Goal: Task Accomplishment & Management: Manage account settings

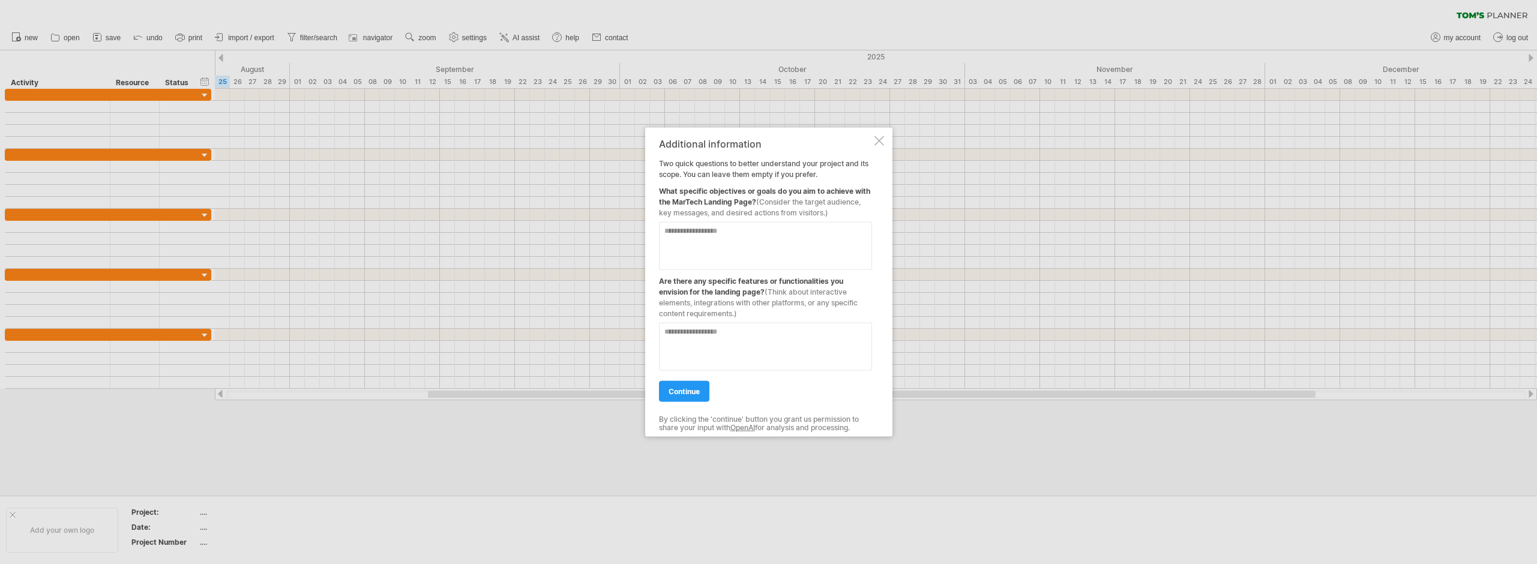
click at [879, 145] on div at bounding box center [879, 141] width 10 height 10
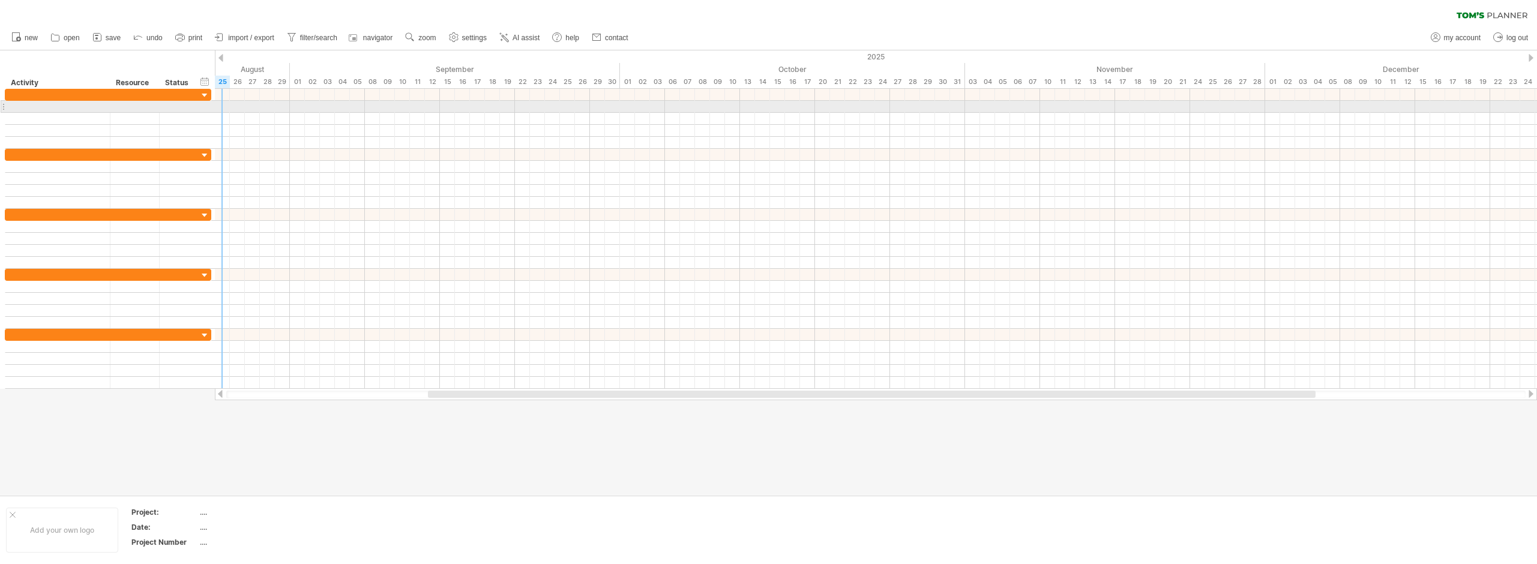
click at [203, 103] on div at bounding box center [108, 107] width 206 height 12
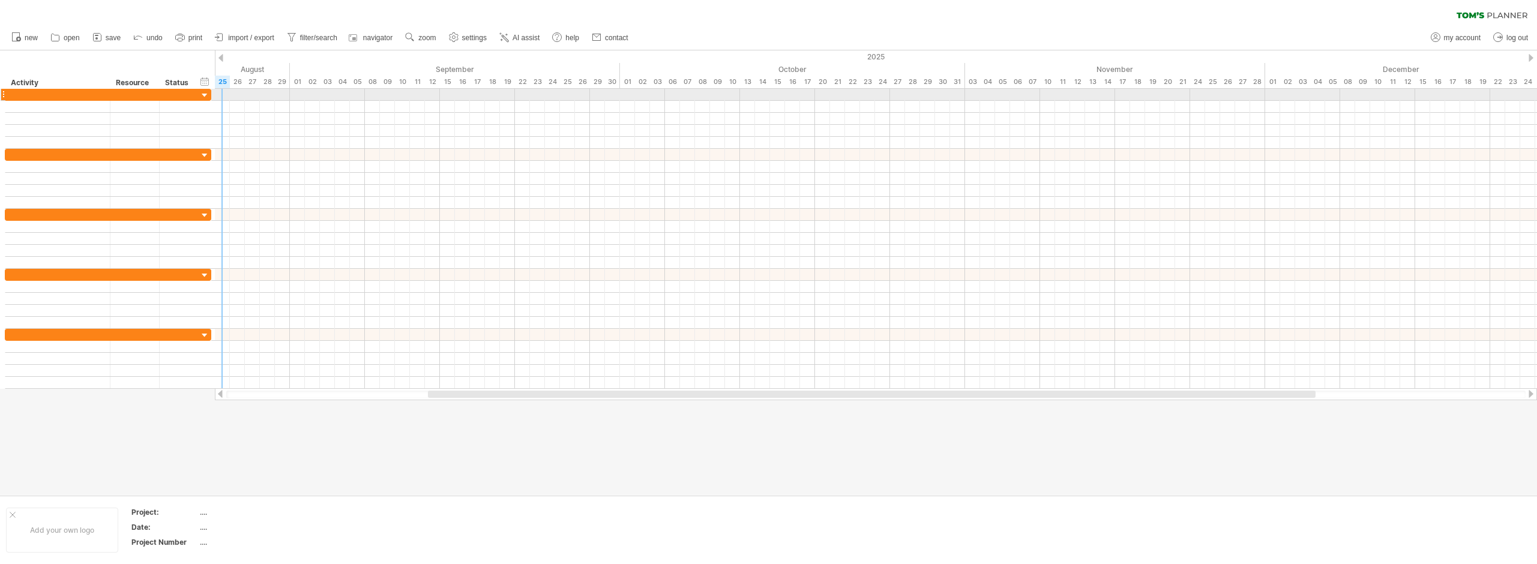
click at [203, 95] on div at bounding box center [204, 95] width 11 height 11
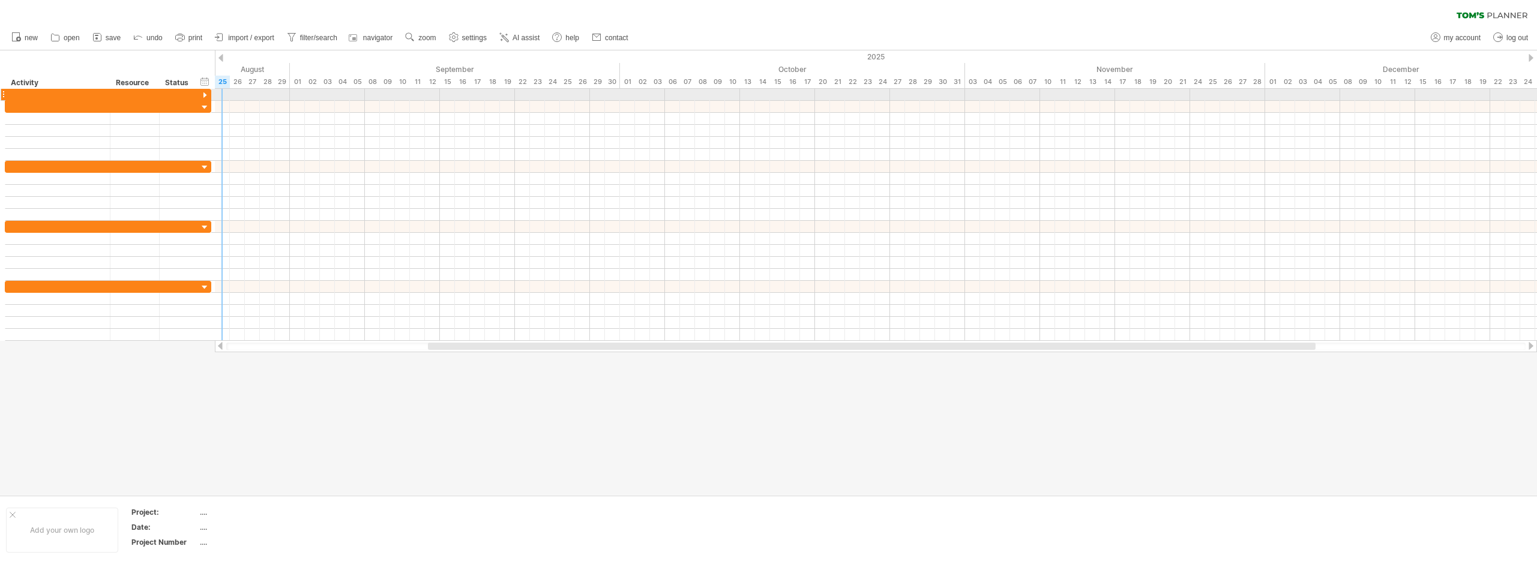
click at [203, 95] on div at bounding box center [204, 95] width 11 height 11
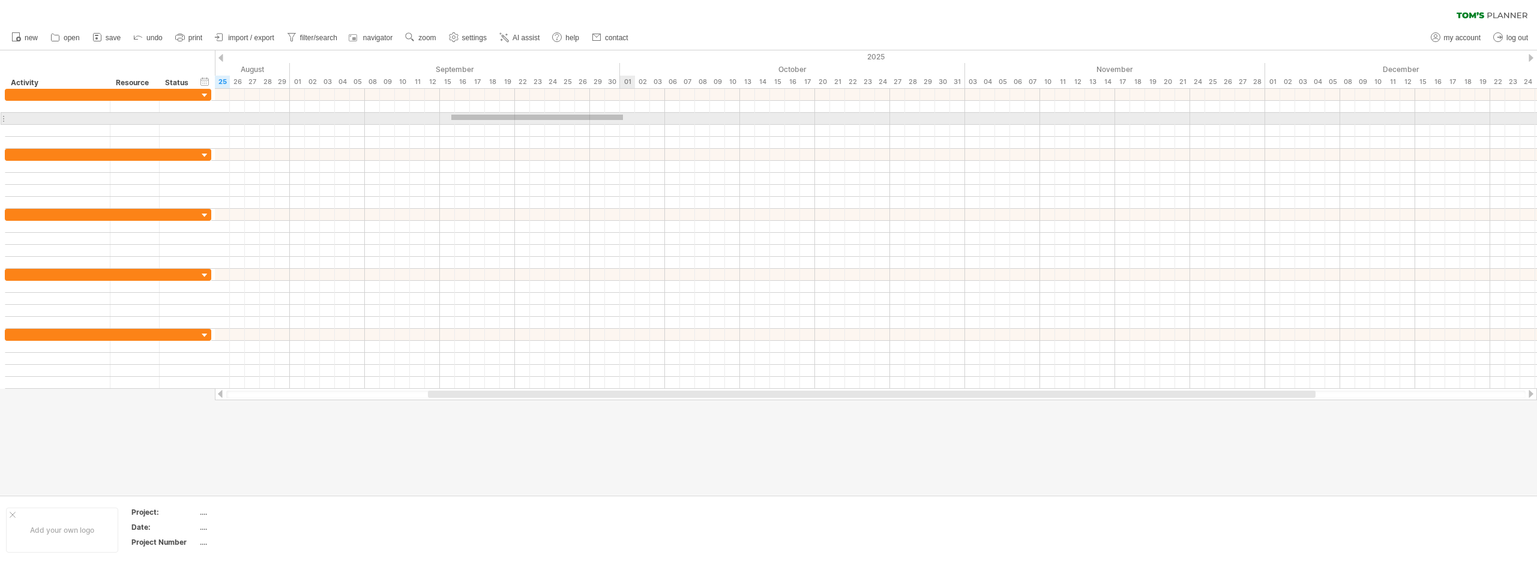
drag, startPoint x: 451, startPoint y: 115, endPoint x: 625, endPoint y: 121, distance: 174.1
click at [625, 121] on div at bounding box center [876, 119] width 1322 height 12
click at [634, 121] on div at bounding box center [876, 119] width 1322 height 12
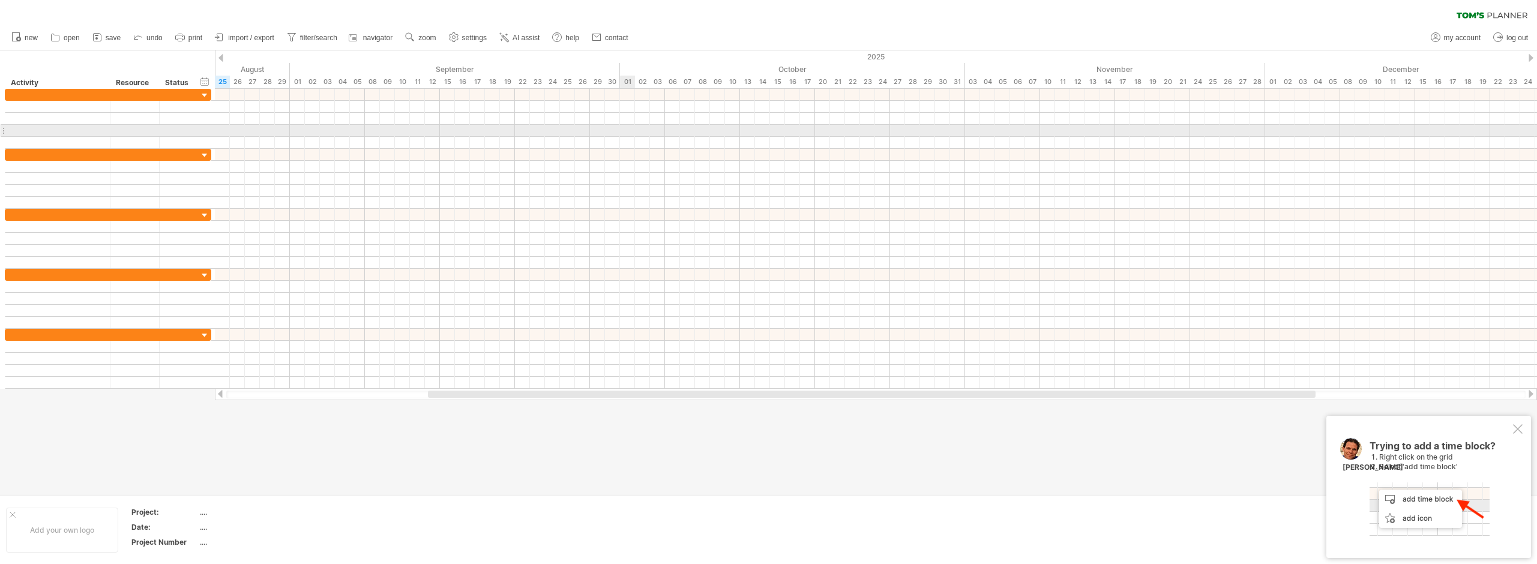
click at [634, 132] on div at bounding box center [876, 131] width 1322 height 12
click at [182, 125] on div at bounding box center [179, 130] width 26 height 11
click at [264, 130] on div at bounding box center [876, 131] width 1322 height 12
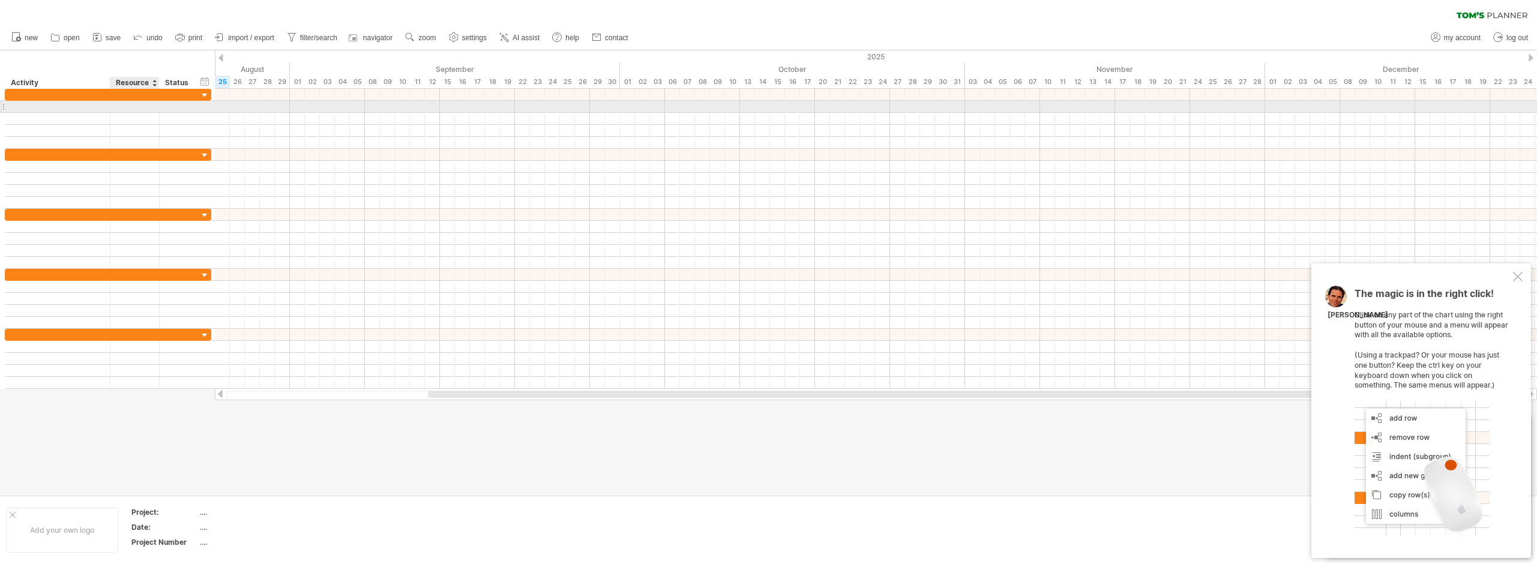
click at [151, 106] on div at bounding box center [134, 106] width 37 height 11
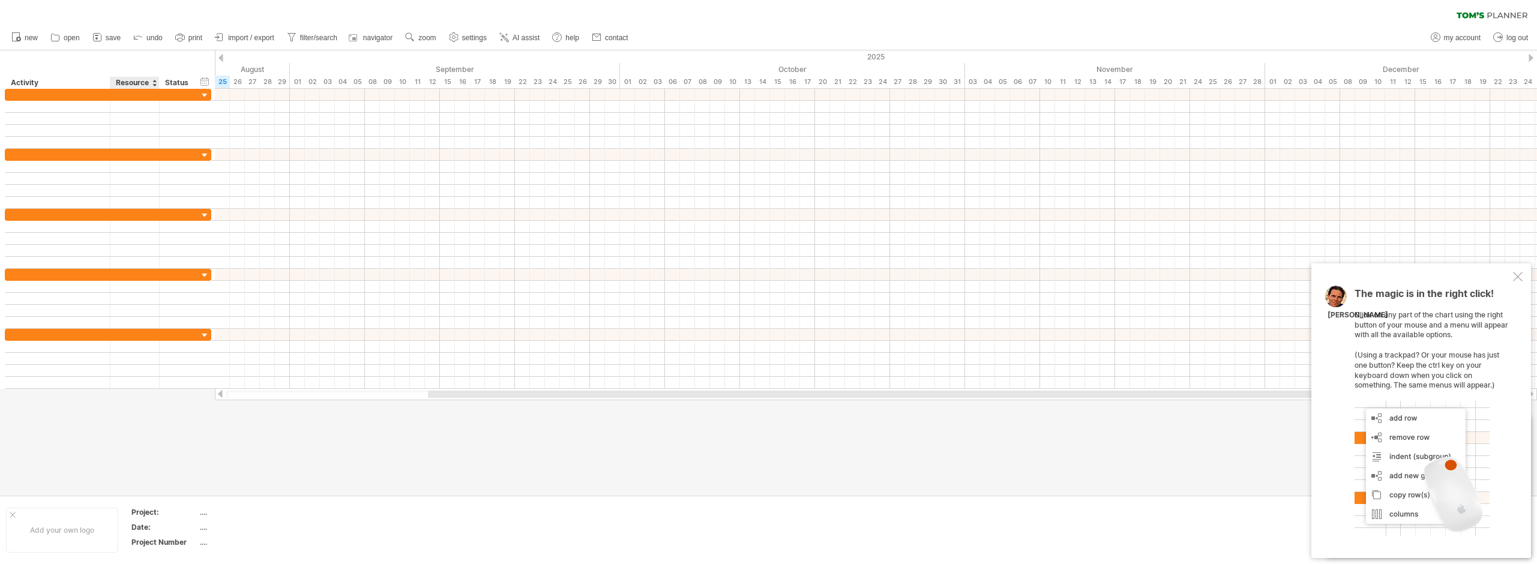
click at [154, 85] on div at bounding box center [154, 83] width 5 height 12
click at [184, 75] on div "hide start/end/duration show start/end/duration ******** Activity ******** Reso…" at bounding box center [107, 69] width 215 height 38
click at [191, 83] on div "Status" at bounding box center [178, 83] width 26 height 12
click at [203, 80] on div "hide start/end/duration show start/end/duration" at bounding box center [204, 81] width 11 height 13
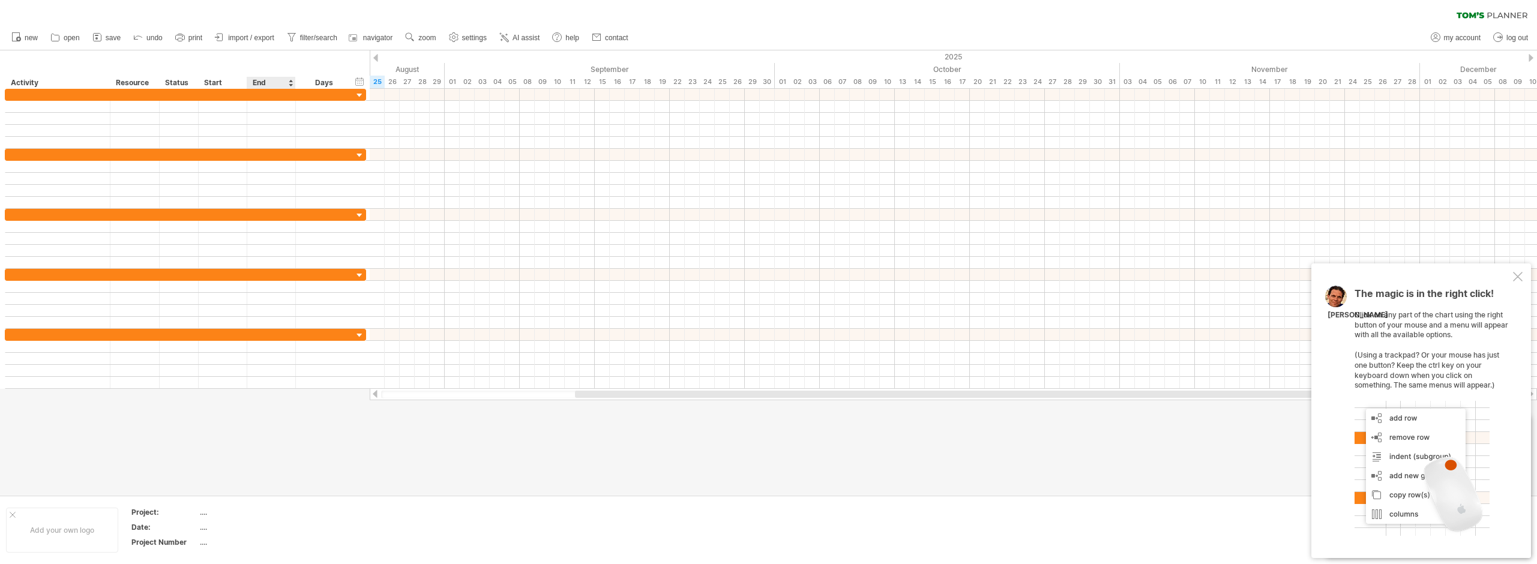
click at [269, 80] on div "End" at bounding box center [271, 83] width 36 height 12
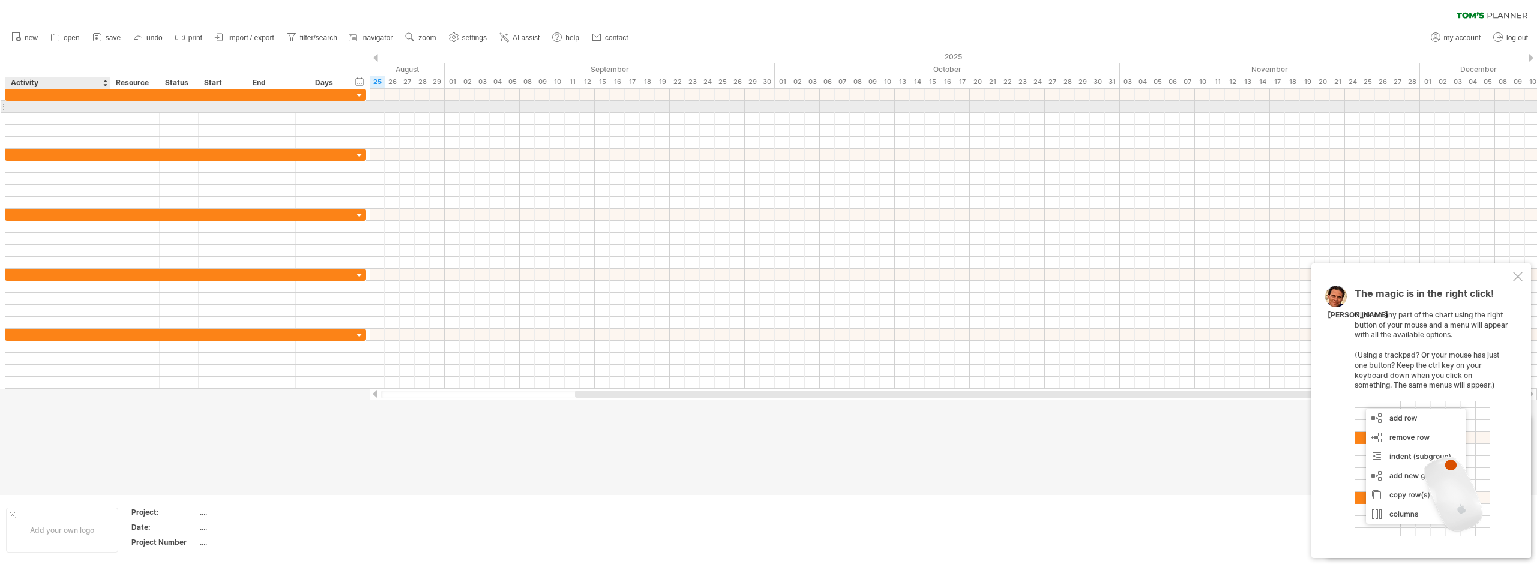
click at [101, 112] on div at bounding box center [57, 106] width 92 height 11
click at [99, 108] on input "text" at bounding box center [57, 106] width 92 height 11
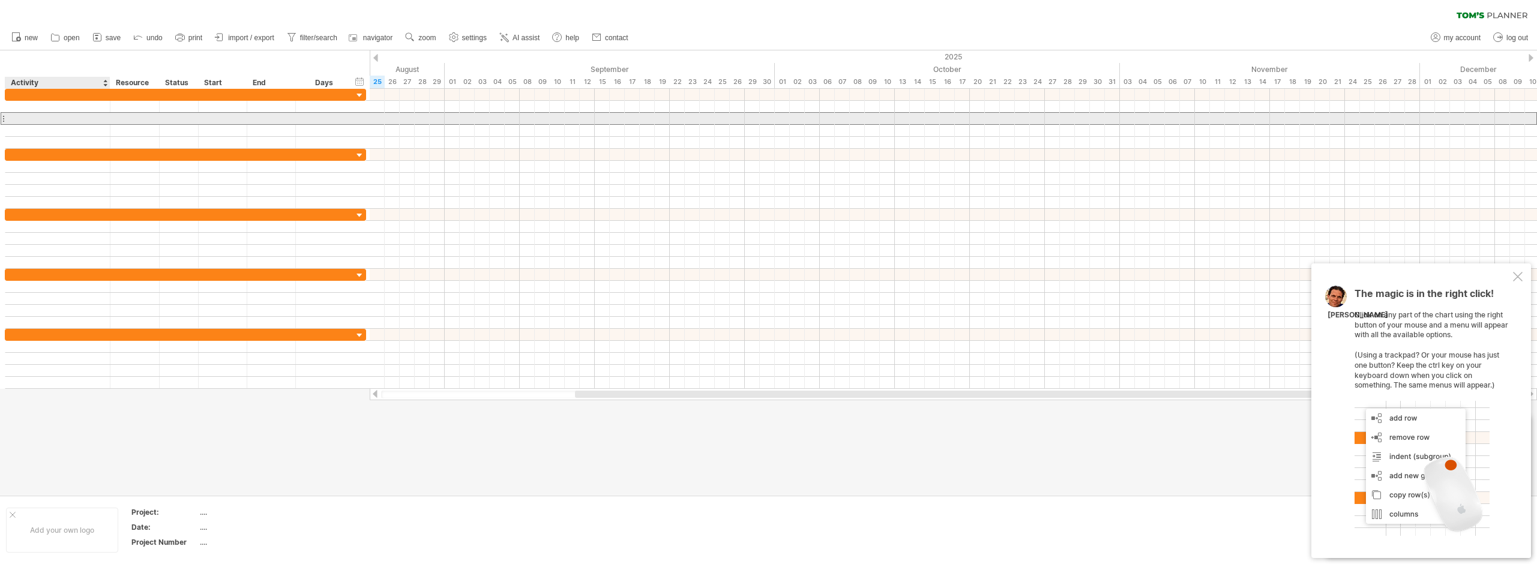
click at [93, 122] on div at bounding box center [57, 118] width 92 height 11
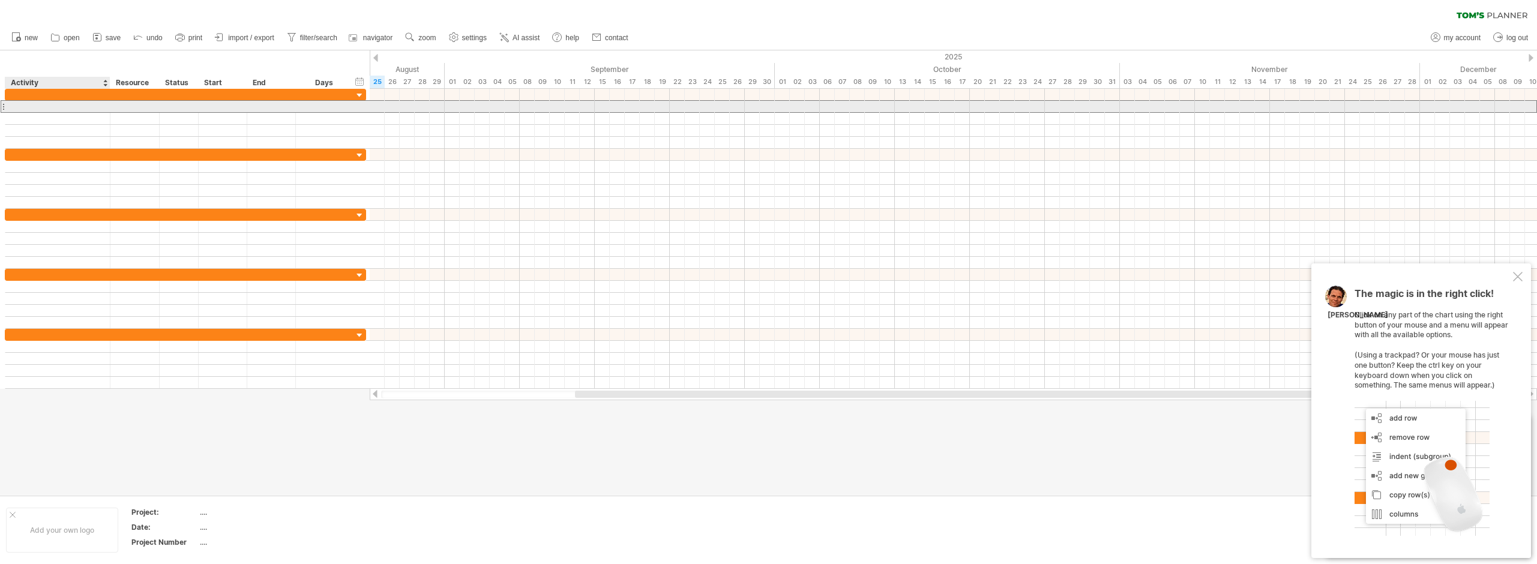
click at [93, 107] on div at bounding box center [57, 106] width 92 height 11
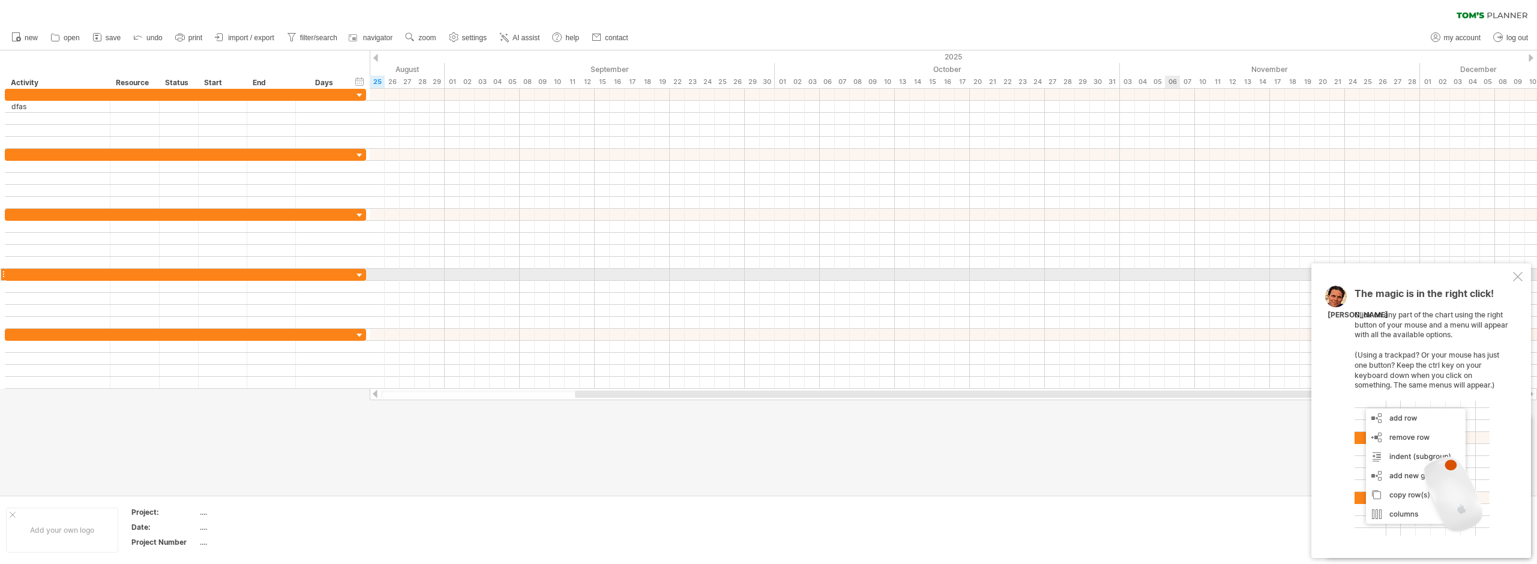
click at [1518, 280] on div at bounding box center [1518, 277] width 10 height 10
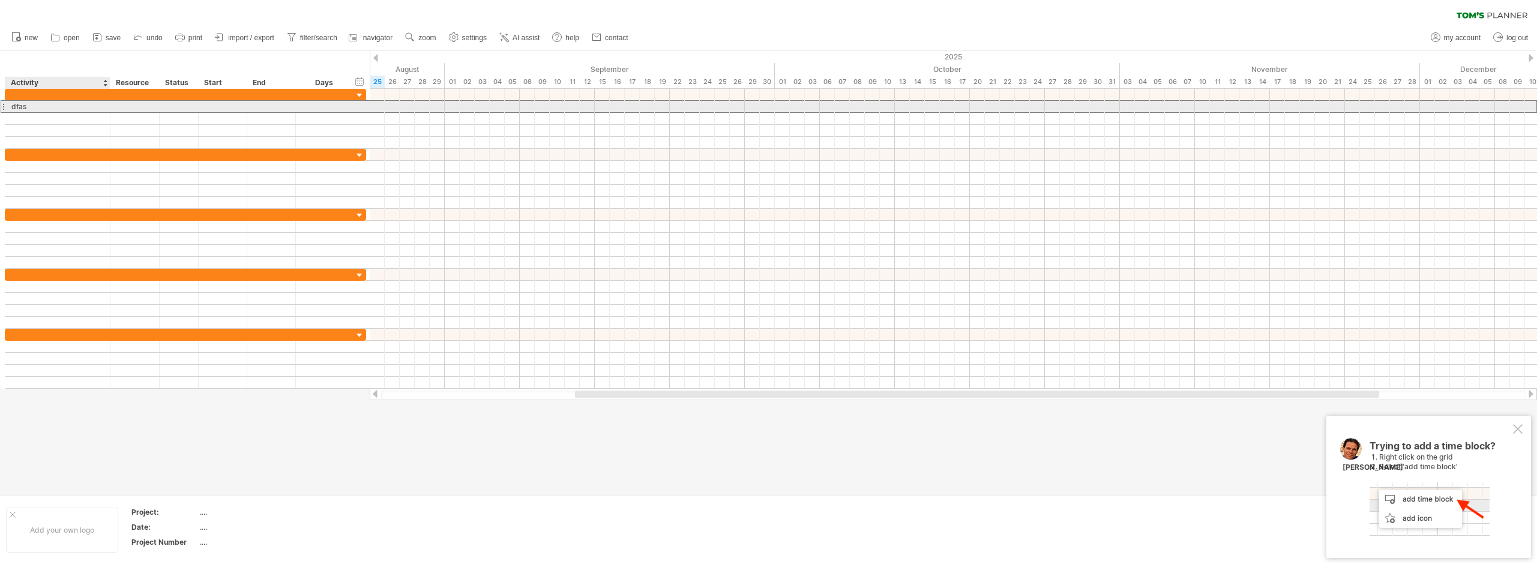
click at [36, 109] on div "dfas" at bounding box center [57, 106] width 92 height 11
type input "*"
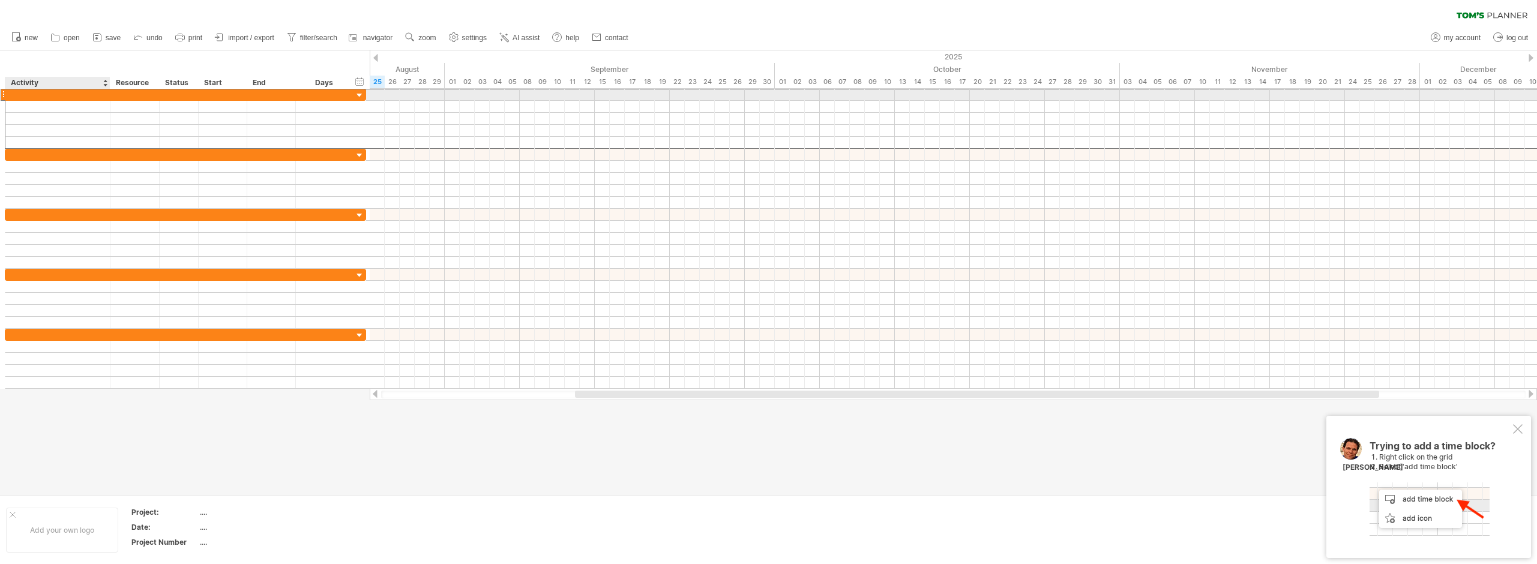
click at [43, 94] on div at bounding box center [57, 94] width 92 height 11
click at [0, 0] on input "text" at bounding box center [0, 0] width 0 height 0
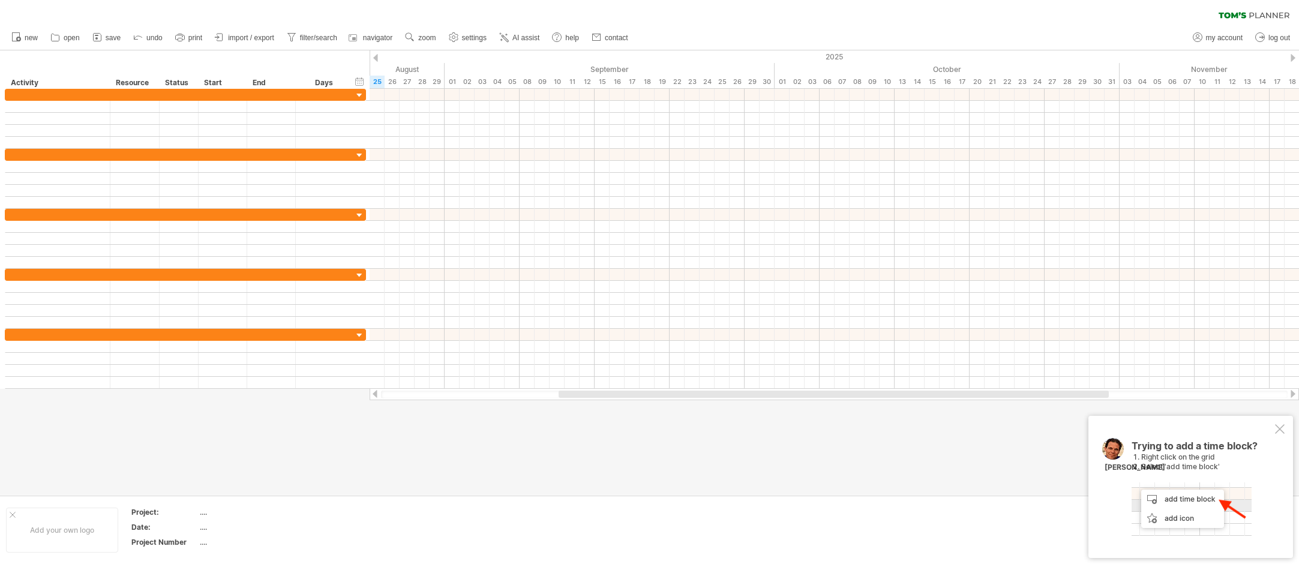
click at [1288, 434] on div "Trying to add a time block? Right click on the grid Select 'add time block' [PE…" at bounding box center [1191, 487] width 205 height 142
click at [1282, 429] on div at bounding box center [1280, 429] width 10 height 10
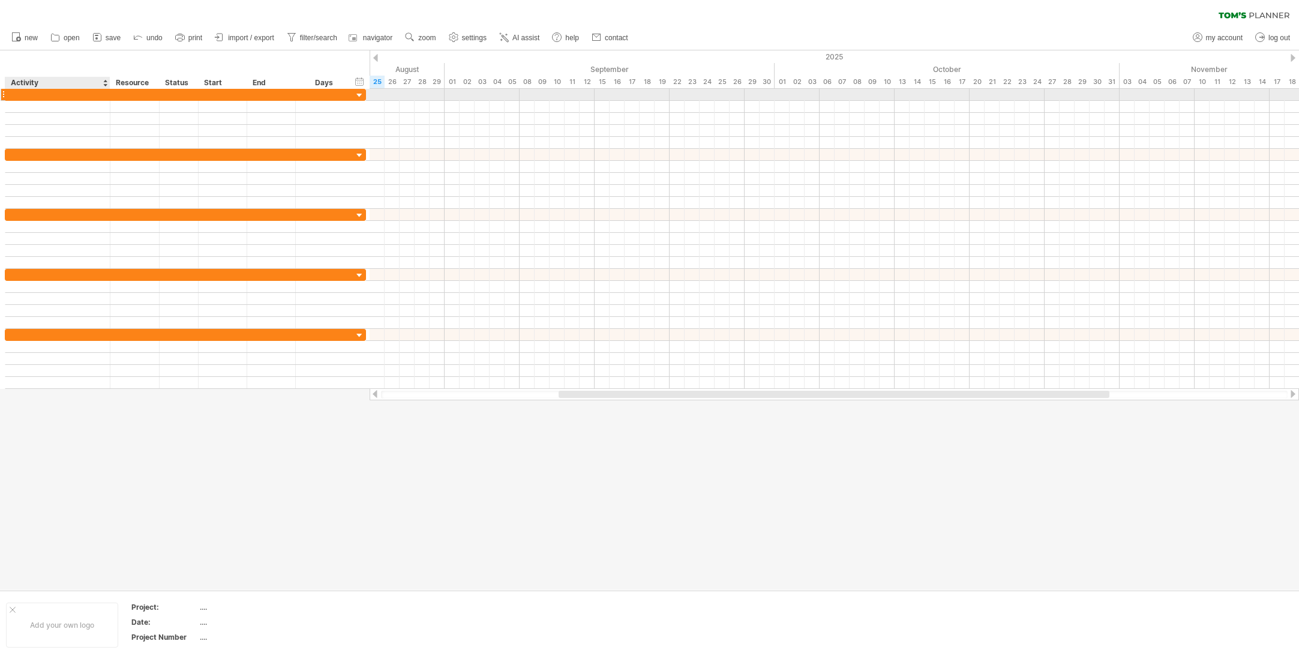
click at [52, 95] on div at bounding box center [57, 94] width 92 height 11
click at [52, 95] on input "text" at bounding box center [57, 94] width 92 height 11
type input "*"
type input "**********"
click at [109, 39] on span "save" at bounding box center [113, 38] width 15 height 8
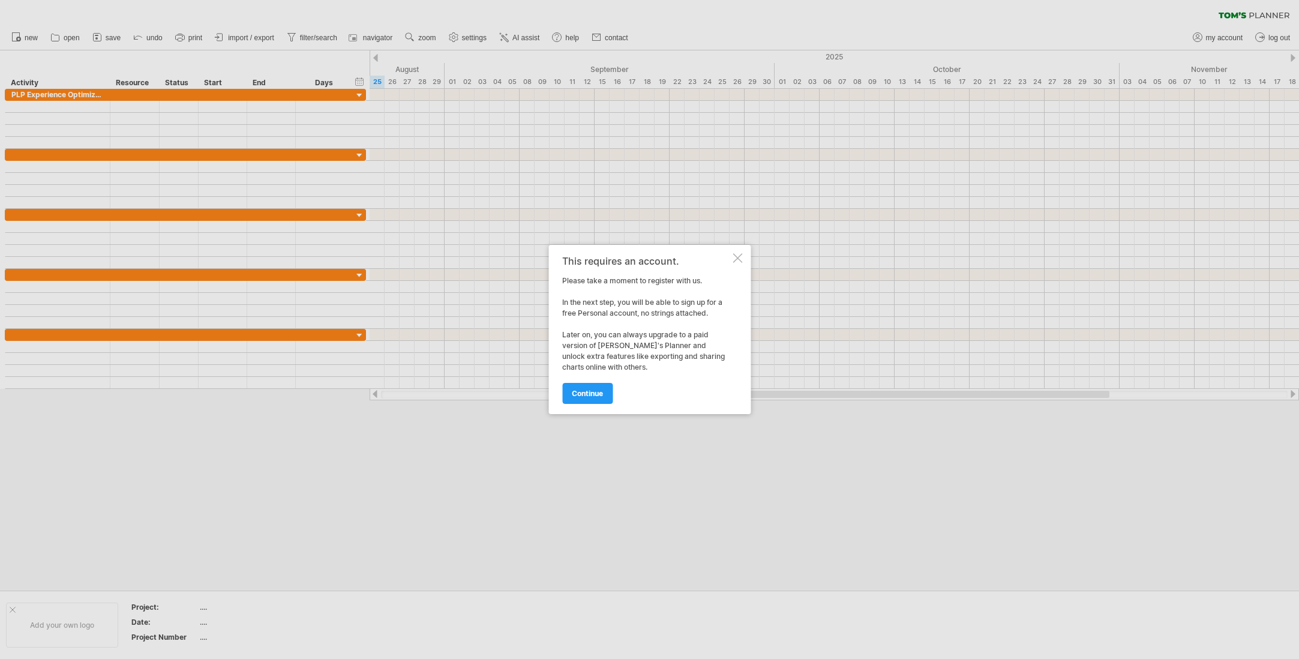
click at [741, 254] on div at bounding box center [738, 258] width 10 height 10
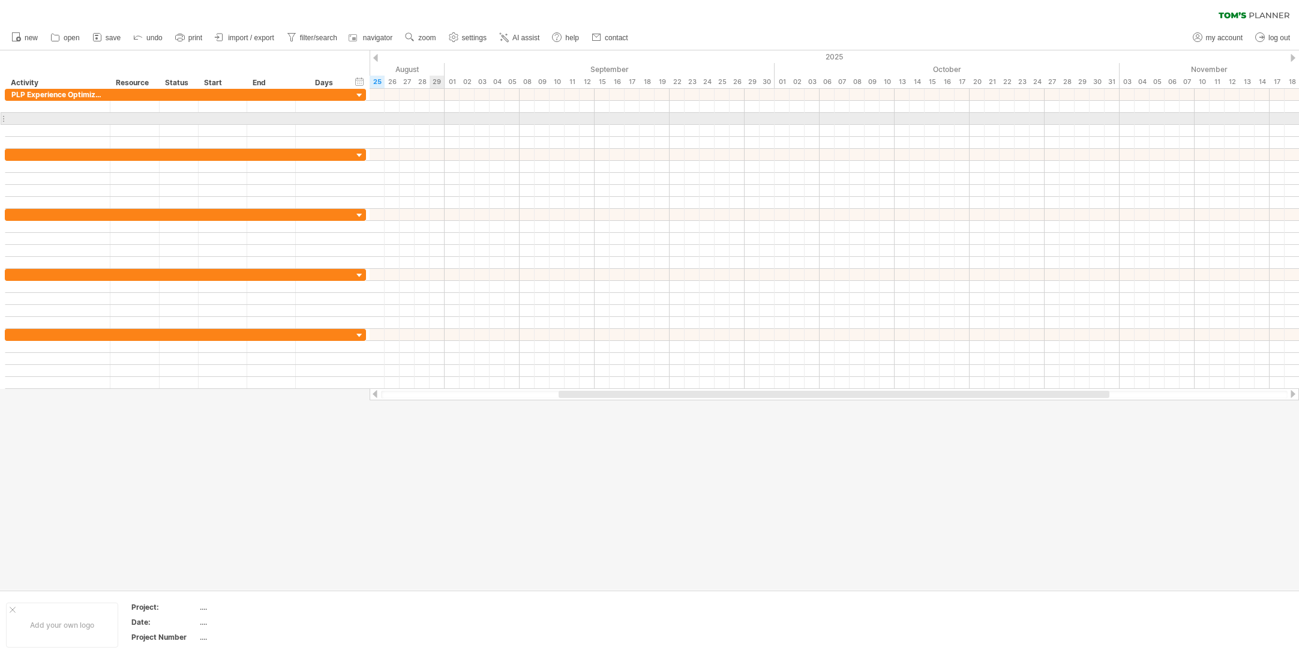
click at [437, 118] on div at bounding box center [835, 119] width 930 height 12
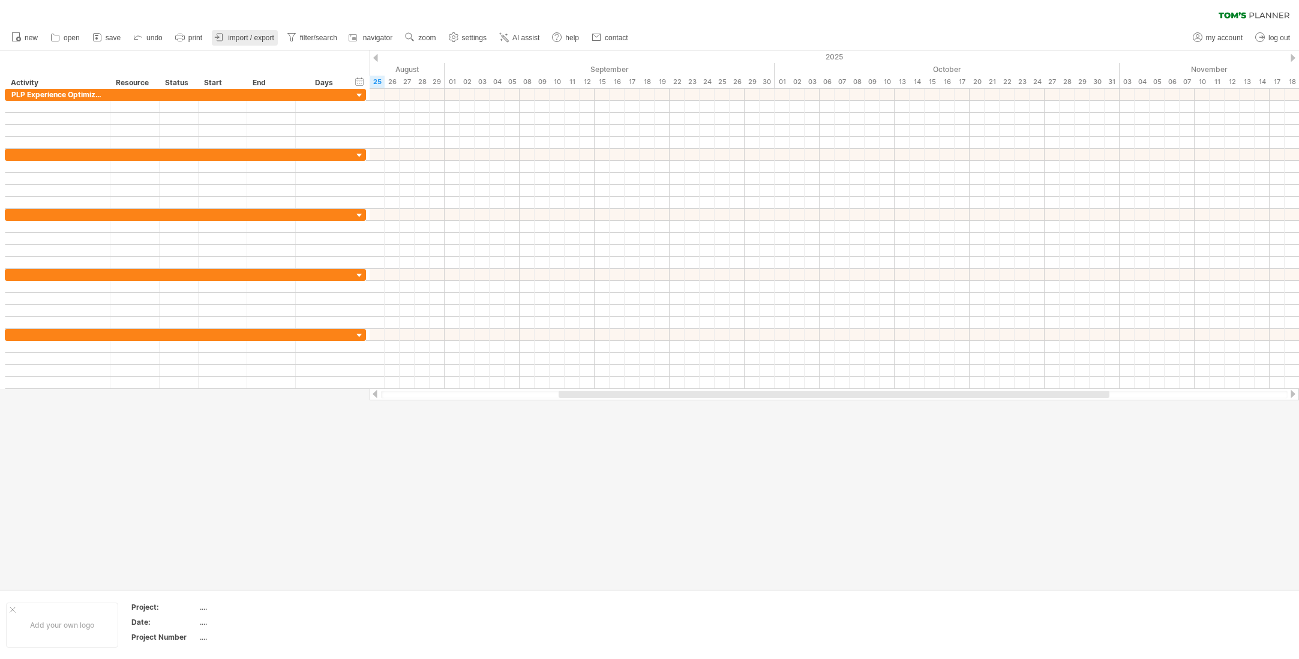
click at [245, 41] on span "import / export" at bounding box center [251, 38] width 46 height 8
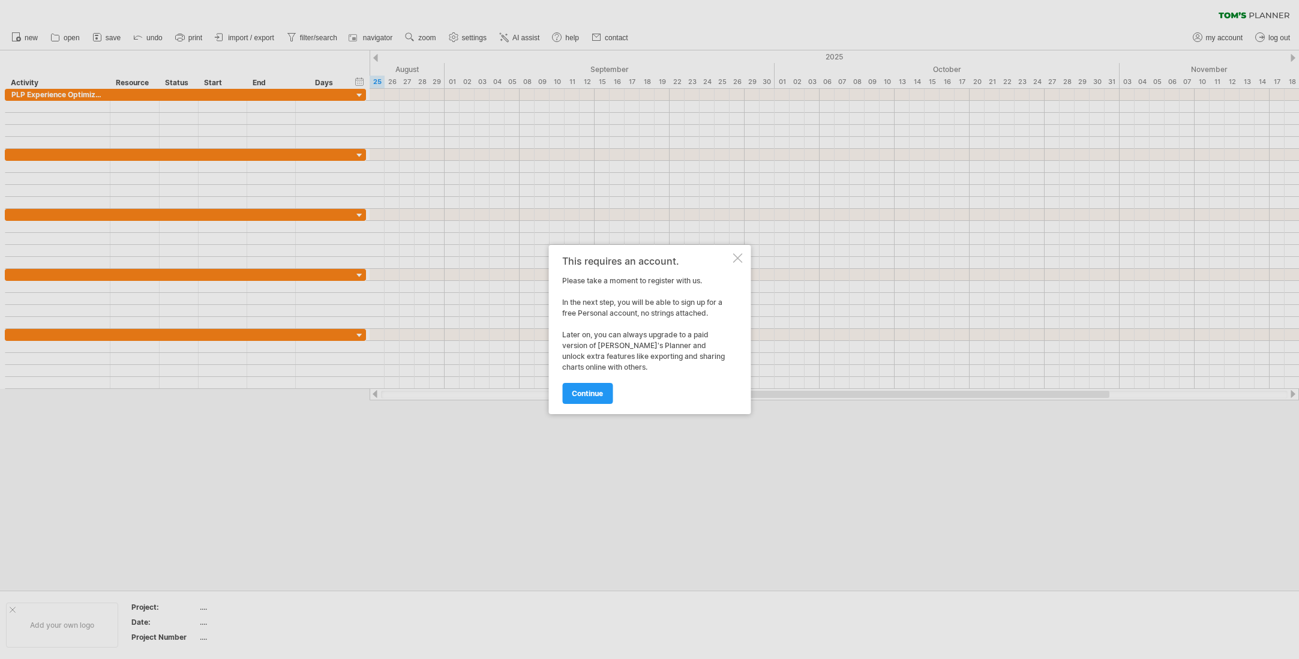
click at [738, 254] on div at bounding box center [738, 258] width 10 height 10
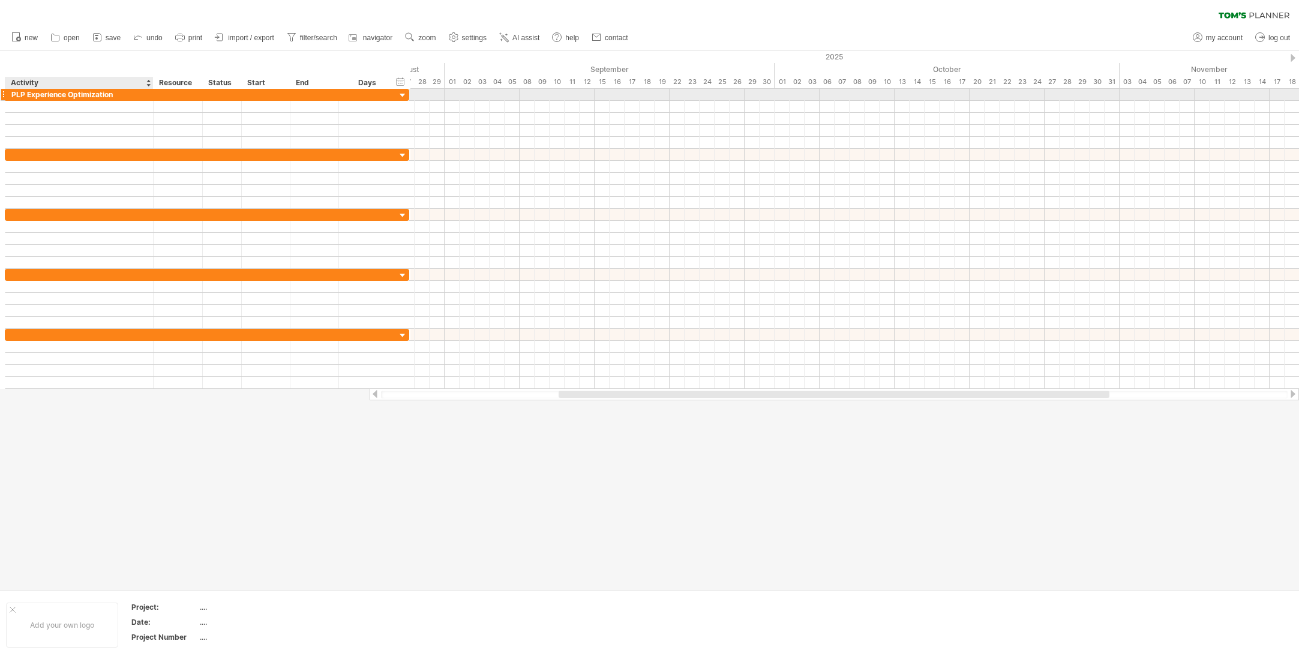
drag, startPoint x: 107, startPoint y: 91, endPoint x: 151, endPoint y: 93, distance: 44.5
click at [151, 93] on div at bounding box center [152, 95] width 6 height 12
click at [119, 105] on div at bounding box center [79, 106] width 137 height 11
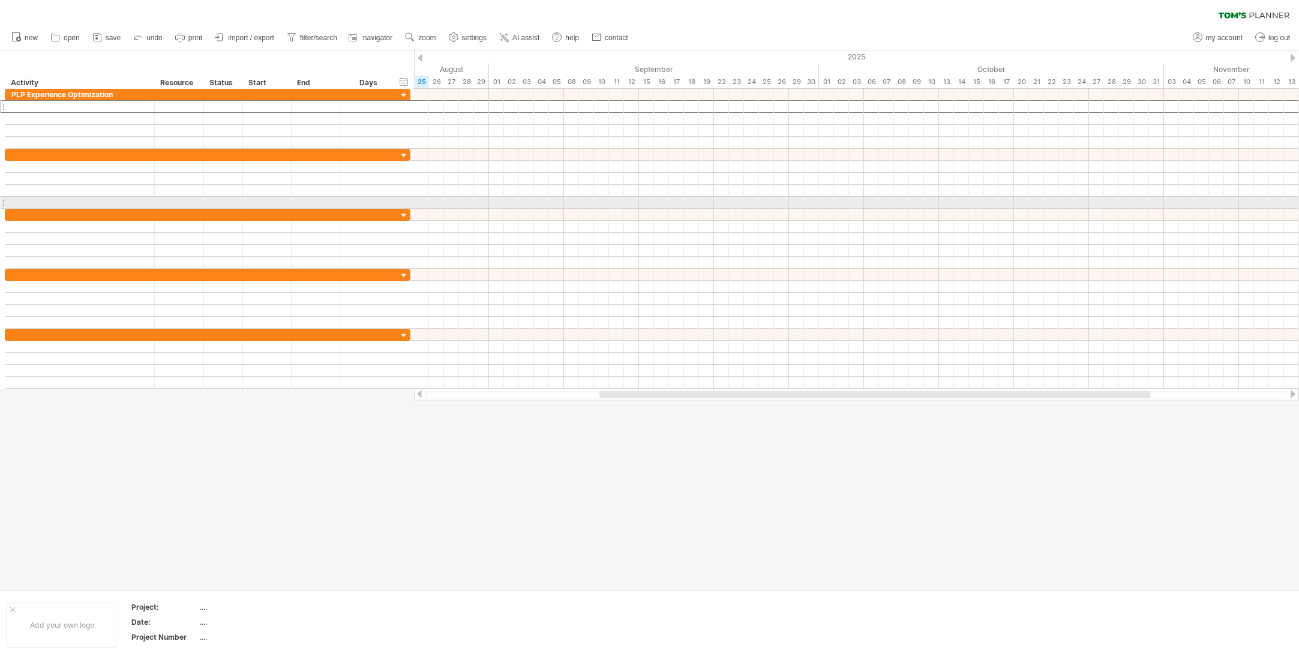
click at [84, 110] on div at bounding box center [79, 106] width 137 height 11
click at [0, 0] on input "text" at bounding box center [0, 0] width 0 height 0
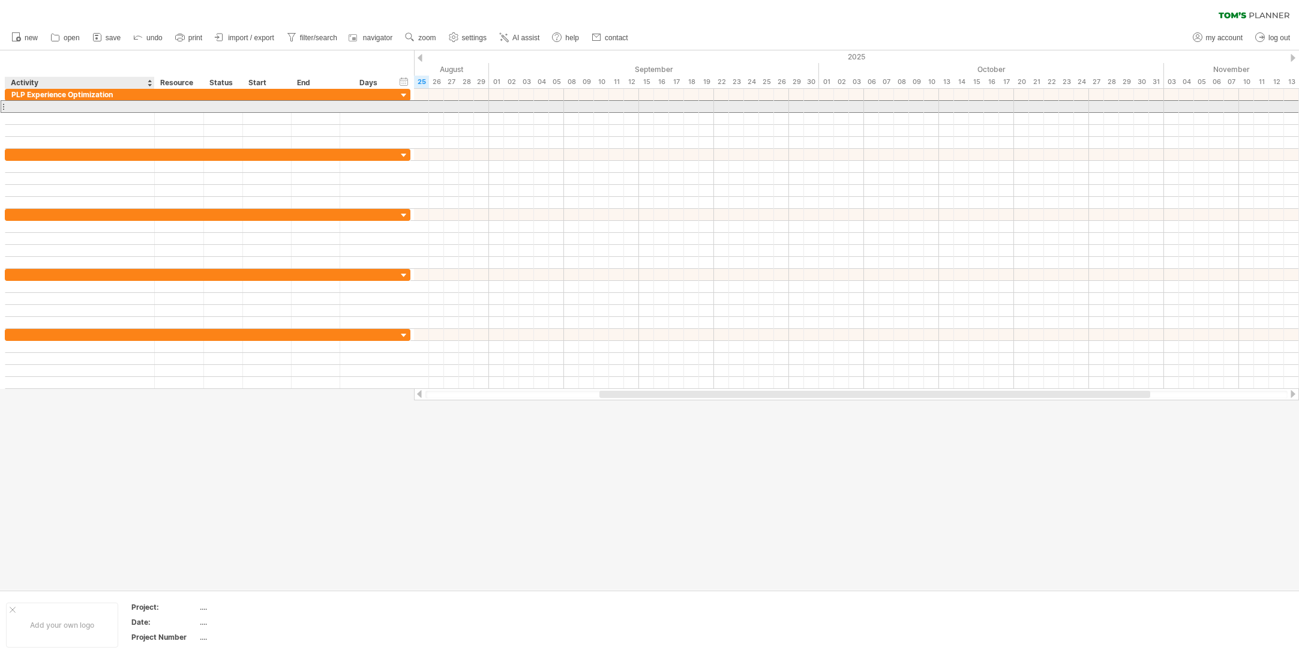
paste input "**********"
type input "**********"
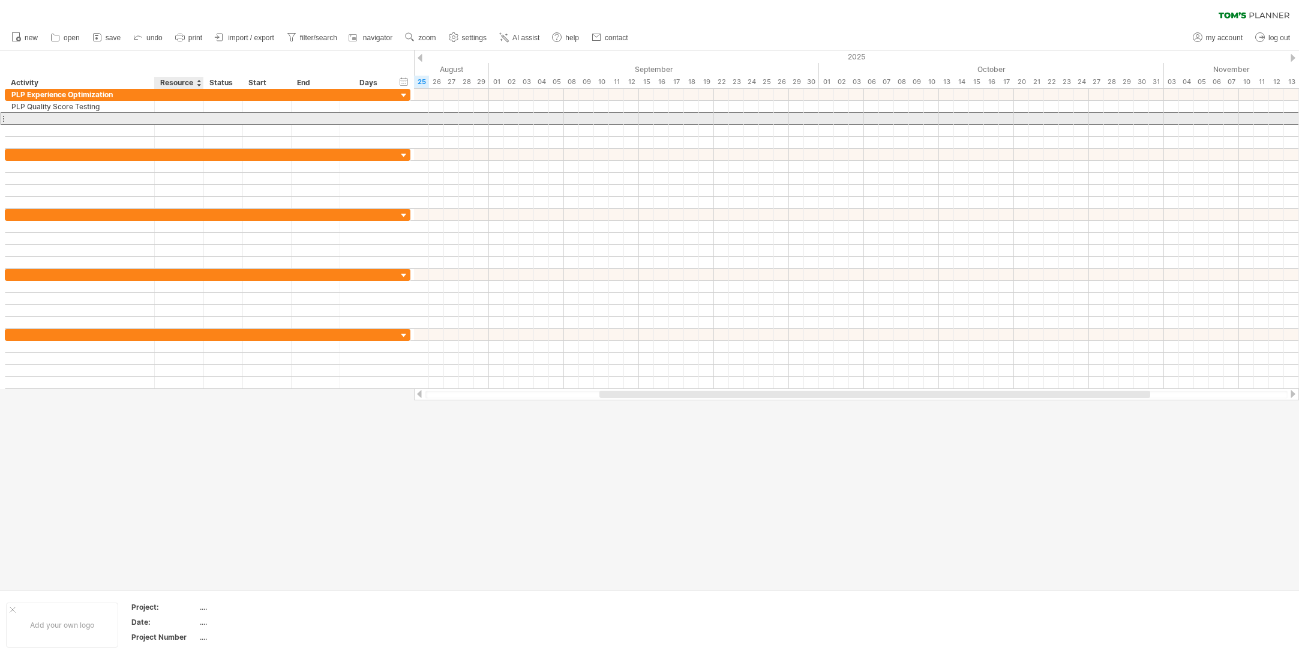
click at [161, 122] on div at bounding box center [179, 118] width 37 height 11
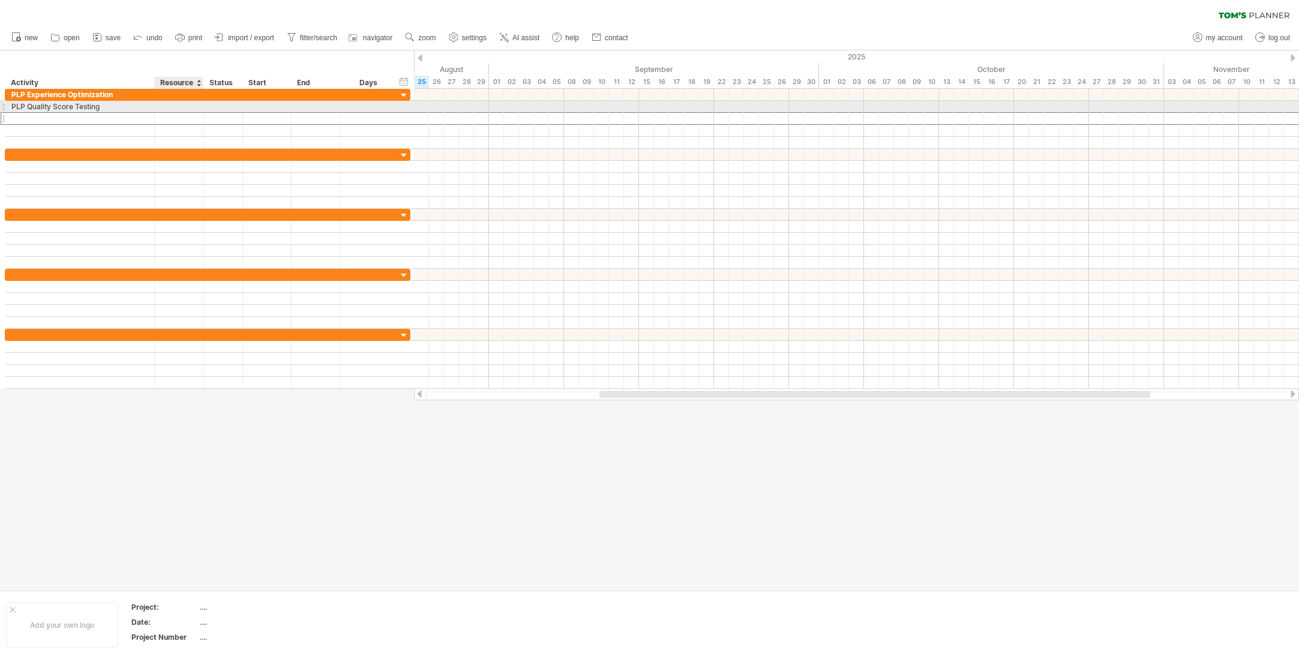
click at [163, 109] on div at bounding box center [179, 106] width 37 height 11
type input "**********"
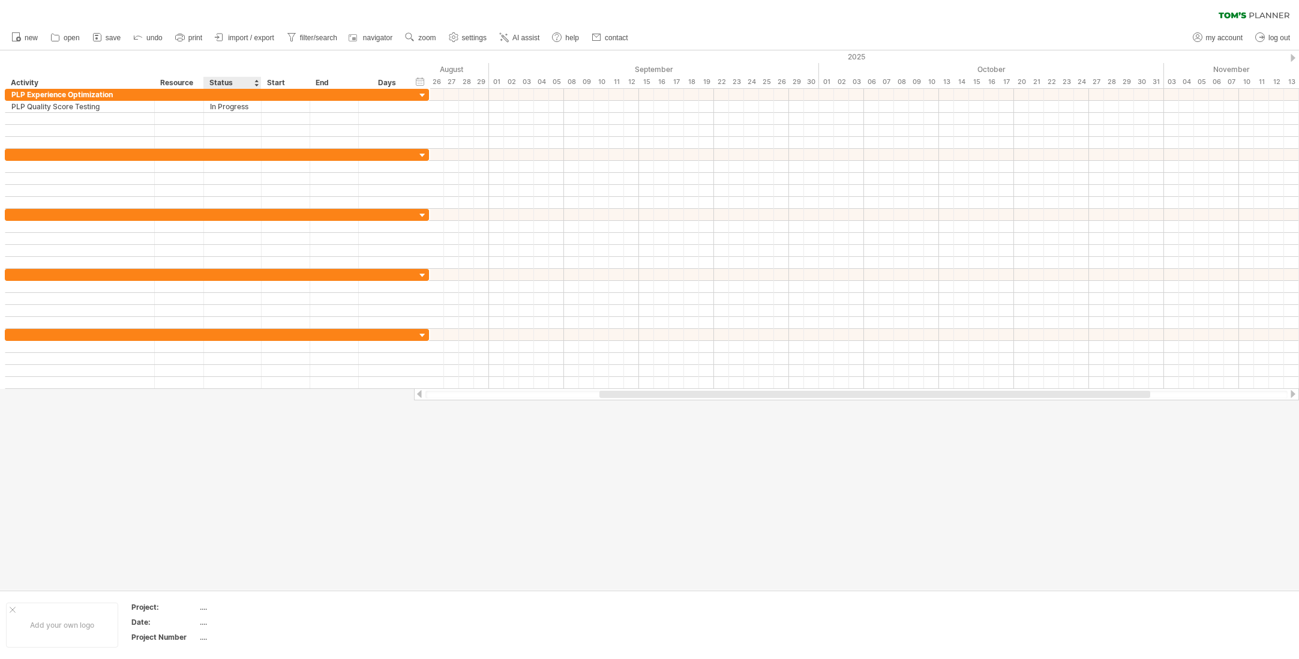
drag, startPoint x: 241, startPoint y: 85, endPoint x: 283, endPoint y: 85, distance: 42.0
click at [263, 85] on div at bounding box center [261, 83] width 4 height 12
click at [299, 103] on div at bounding box center [308, 106] width 49 height 11
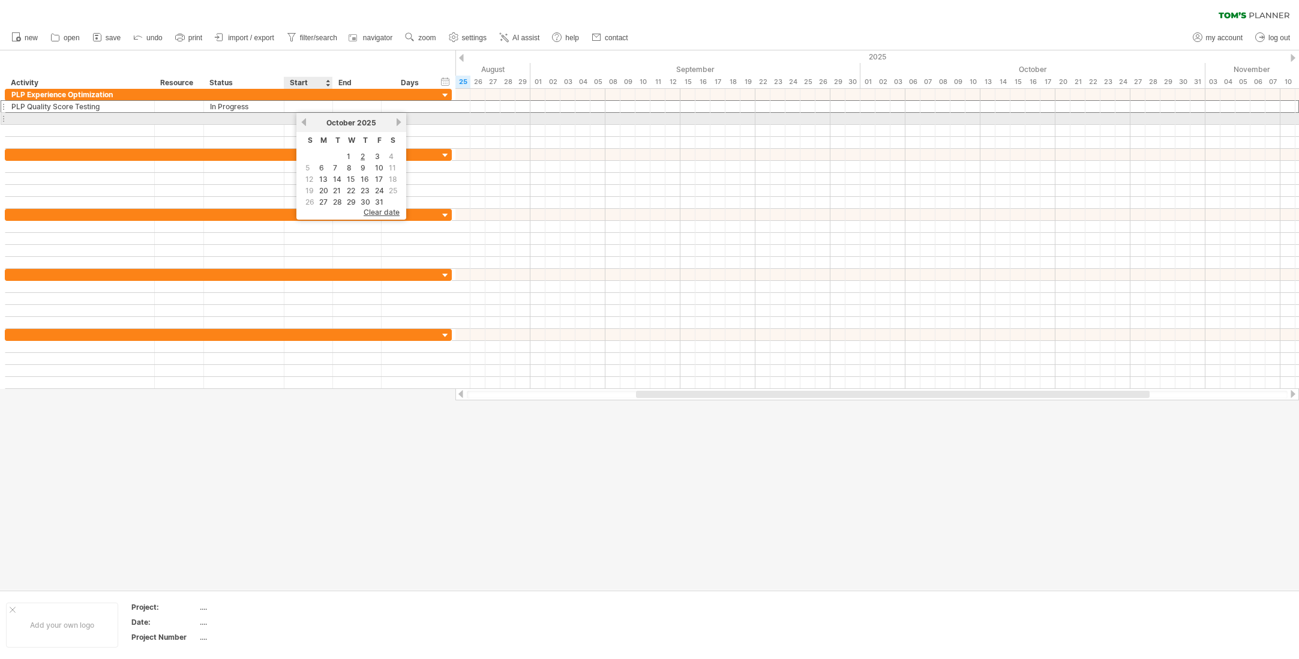
click at [305, 122] on link "previous" at bounding box center [303, 122] width 9 height 9
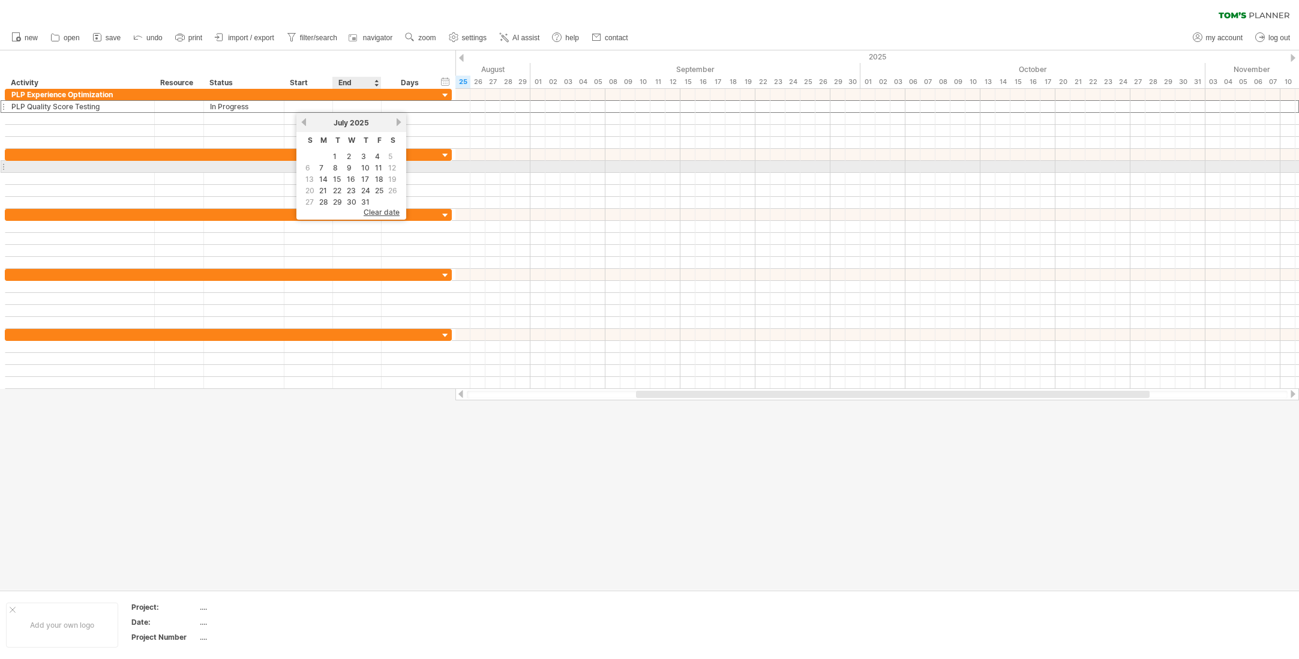
click at [338, 167] on td "8" at bounding box center [337, 168] width 13 height 10
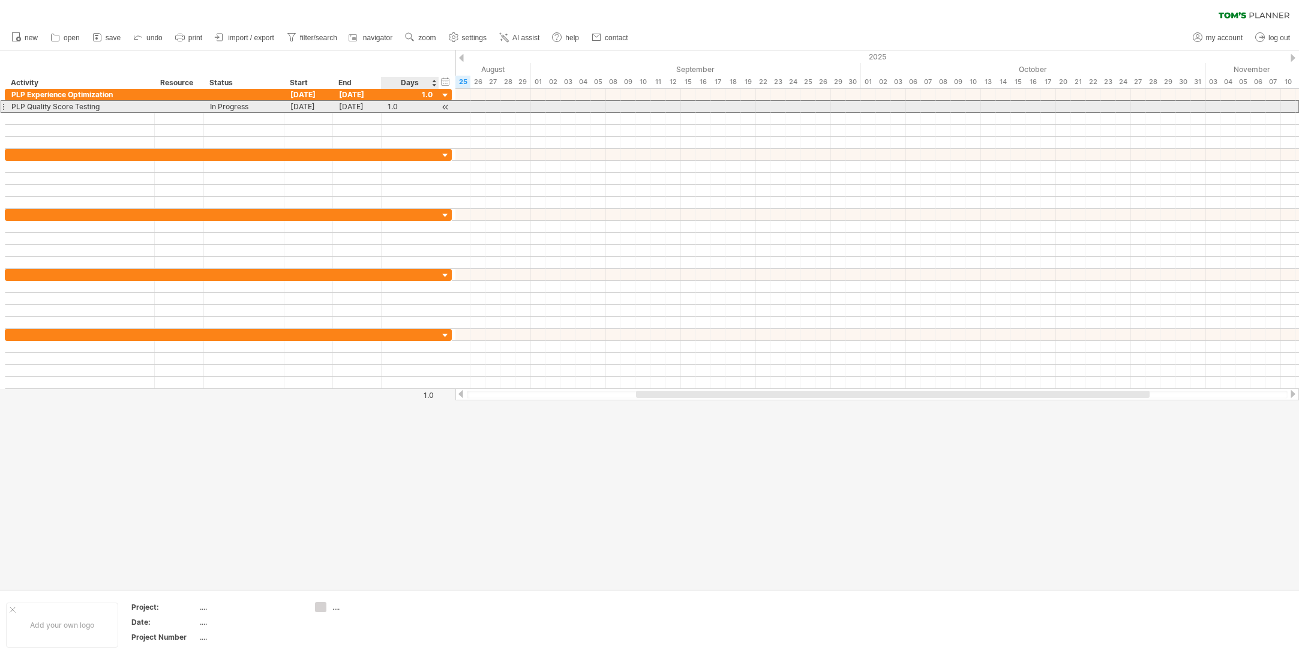
click at [409, 109] on div "1.0" at bounding box center [410, 106] width 45 height 11
click at [409, 109] on input "***" at bounding box center [399, 106] width 23 height 11
type input "**"
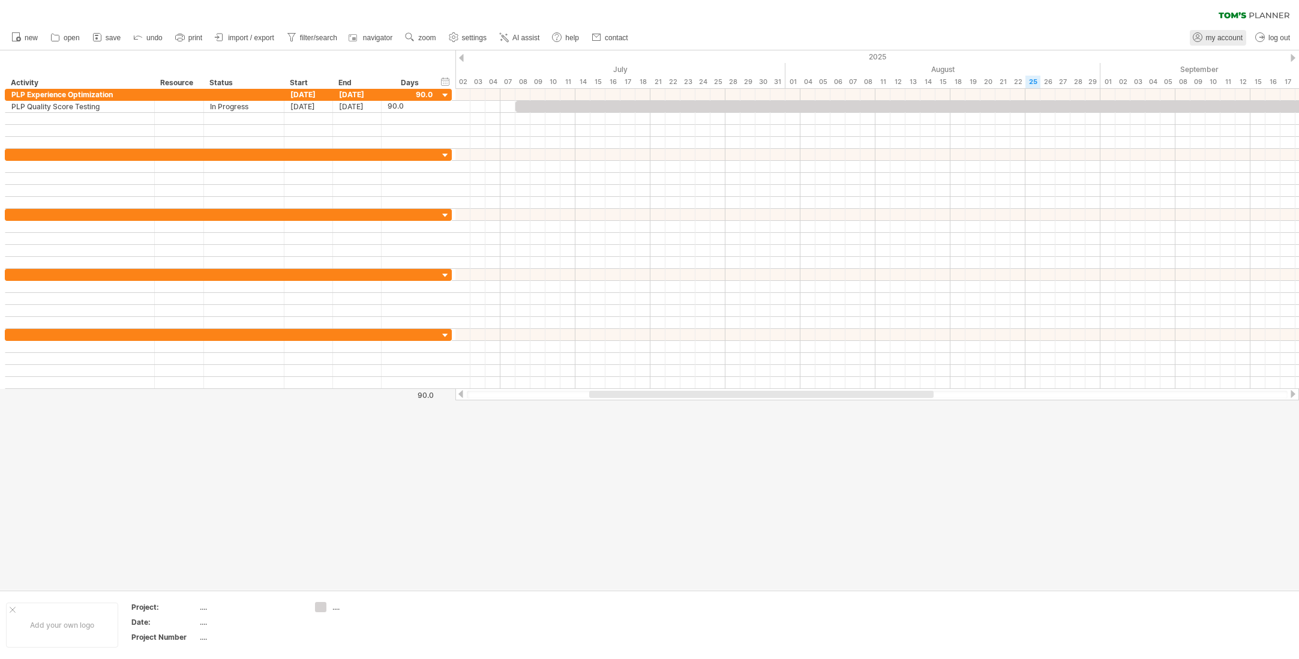
click at [1213, 34] on span "my account" at bounding box center [1224, 38] width 37 height 8
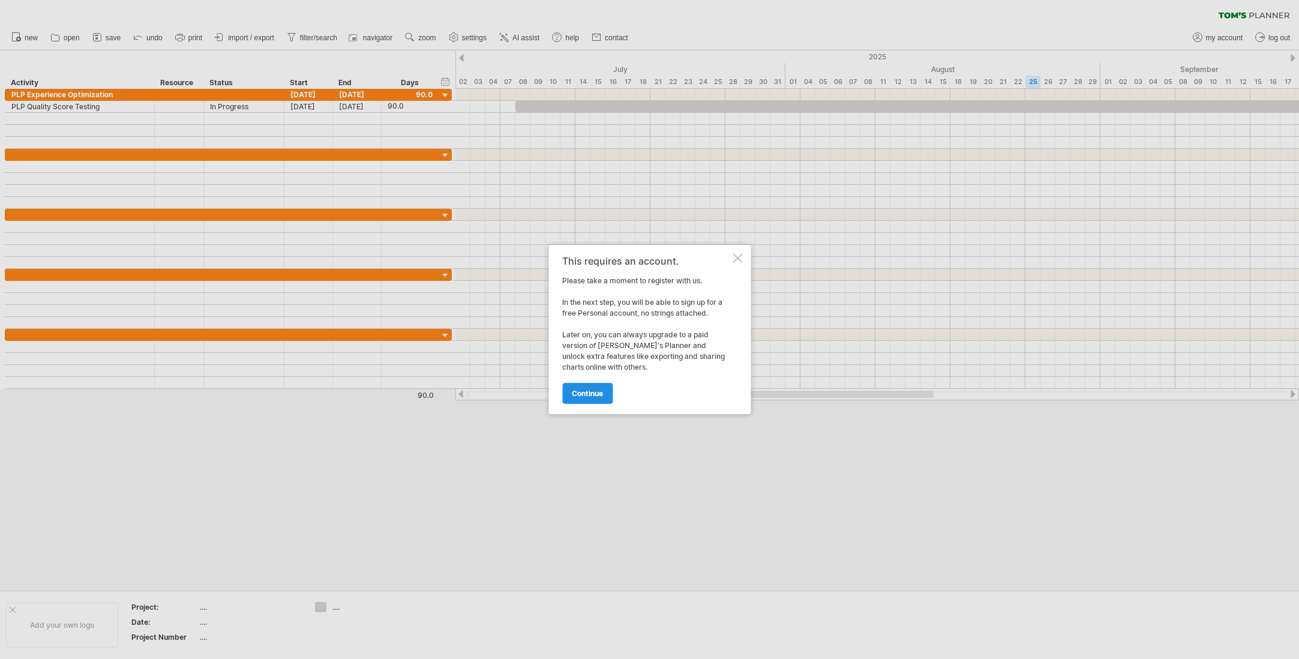
click at [592, 391] on span "continue" at bounding box center [587, 393] width 31 height 9
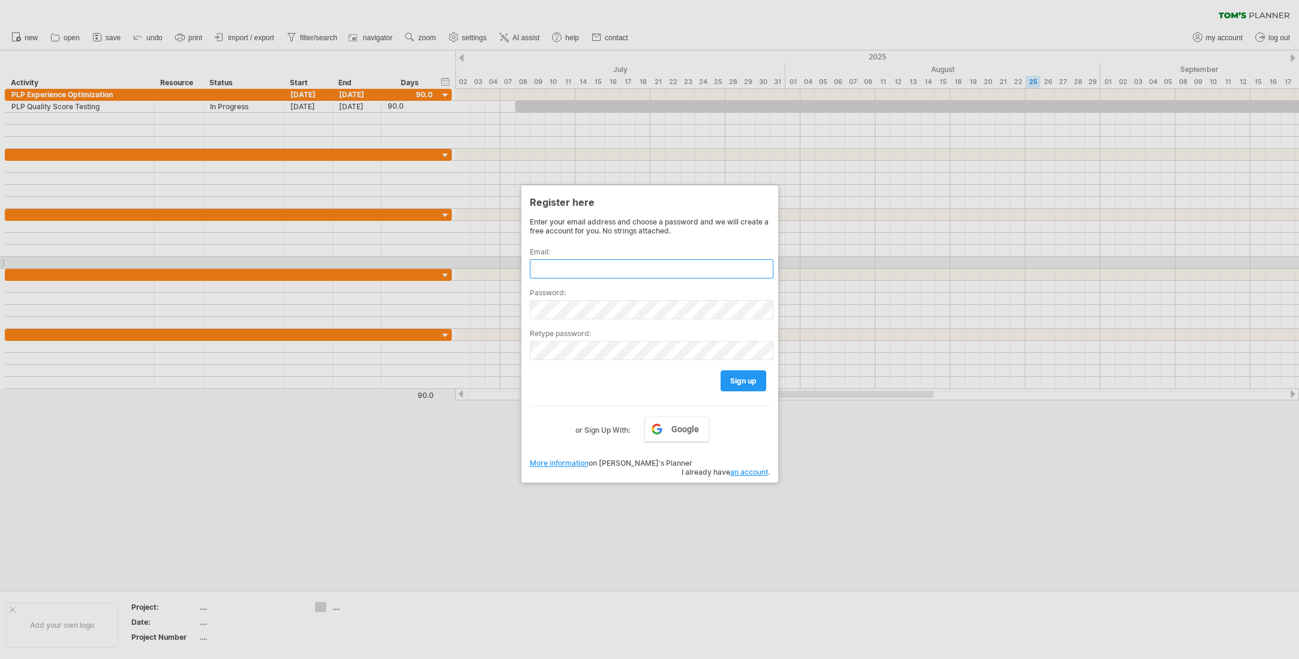
click at [588, 268] on input "text" at bounding box center [652, 268] width 244 height 19
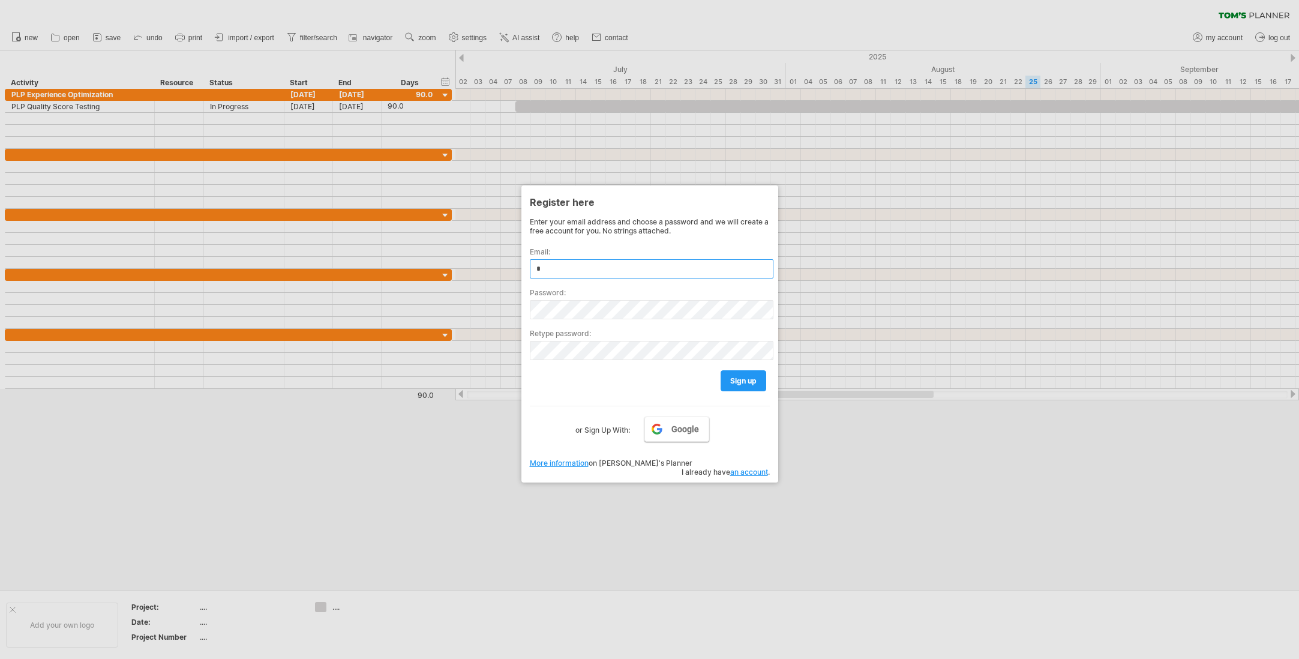
type input "*"
click at [668, 427] on link "Google" at bounding box center [676, 428] width 65 height 25
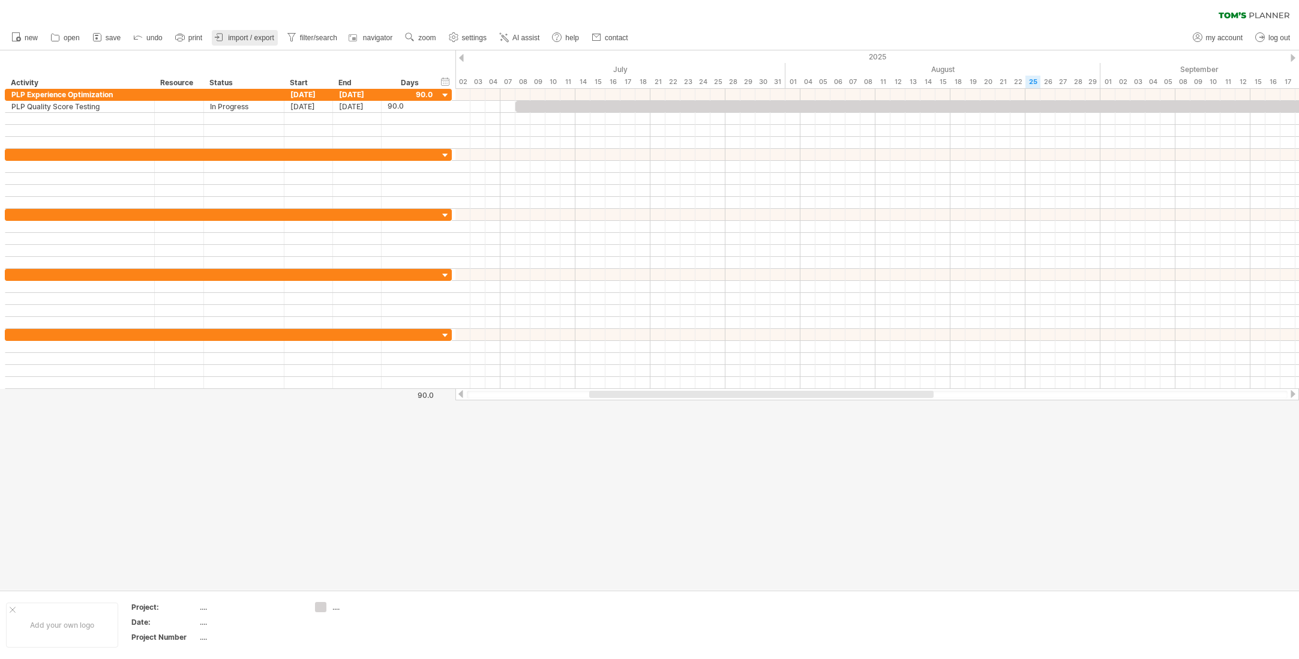
click at [245, 35] on span "import / export" at bounding box center [251, 38] width 46 height 8
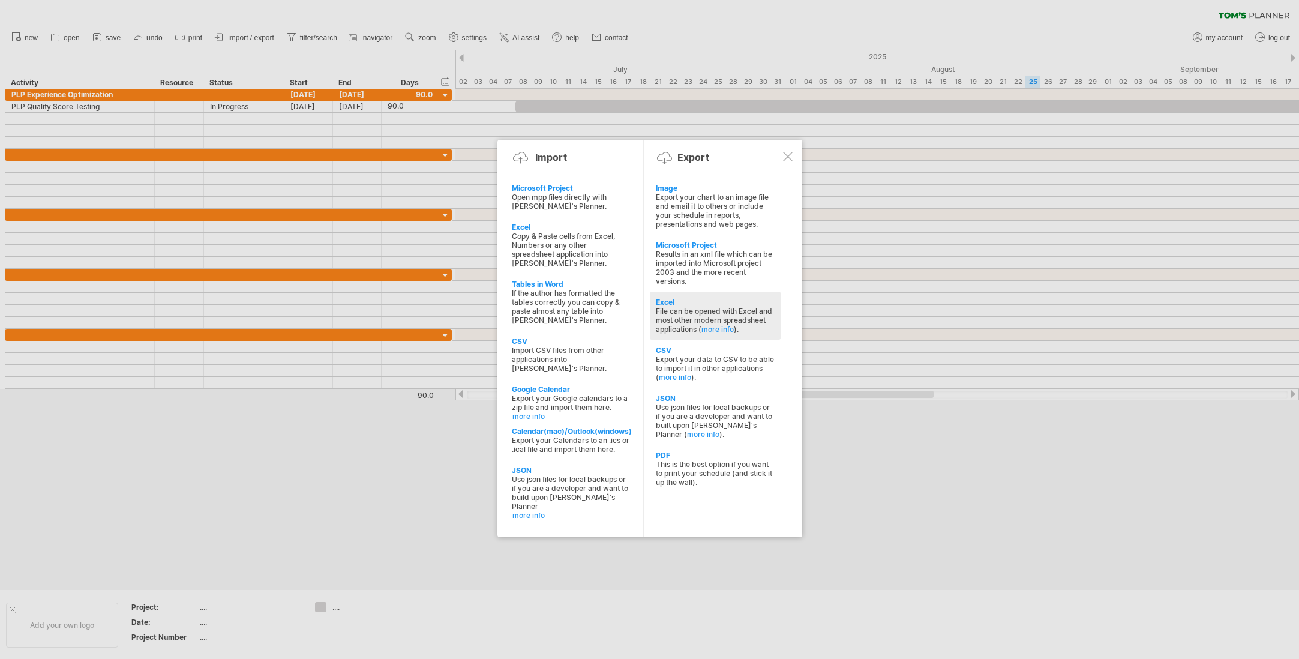
click at [690, 317] on div "File can be opened with Excel and most other modern spreadsheet applications ( …" at bounding box center [715, 320] width 119 height 27
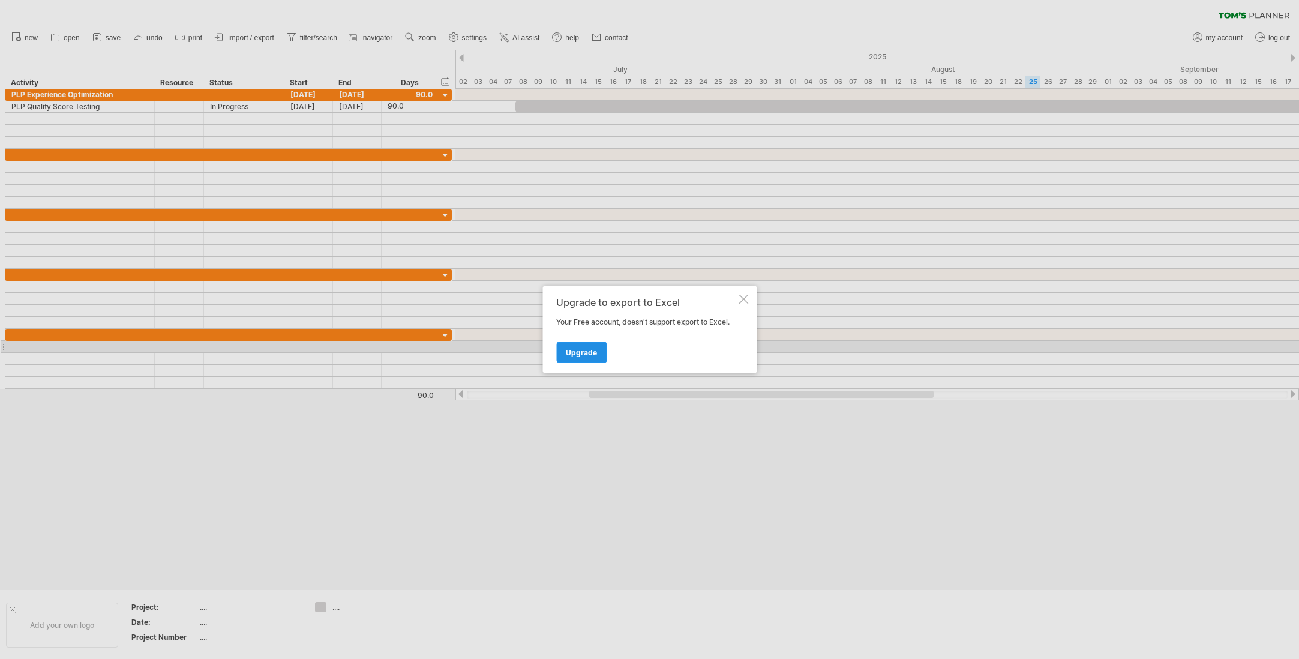
click at [595, 349] on span "Upgrade" at bounding box center [581, 352] width 31 height 9
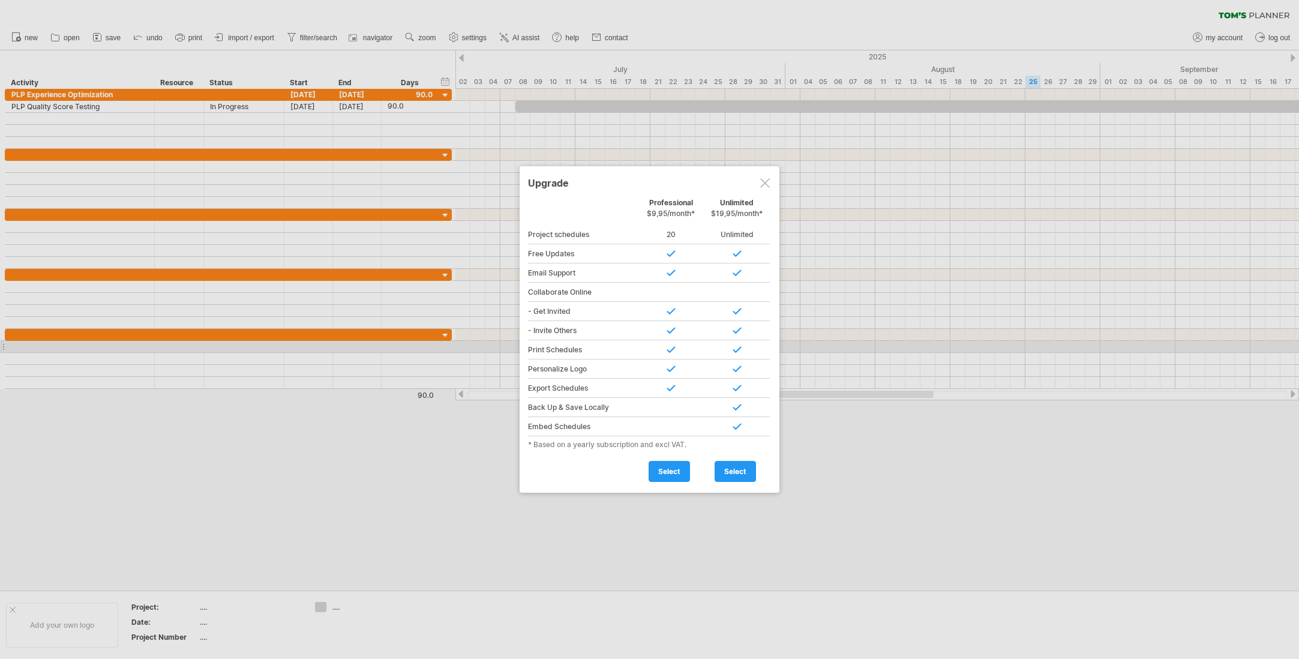
click at [766, 179] on div at bounding box center [765, 183] width 10 height 10
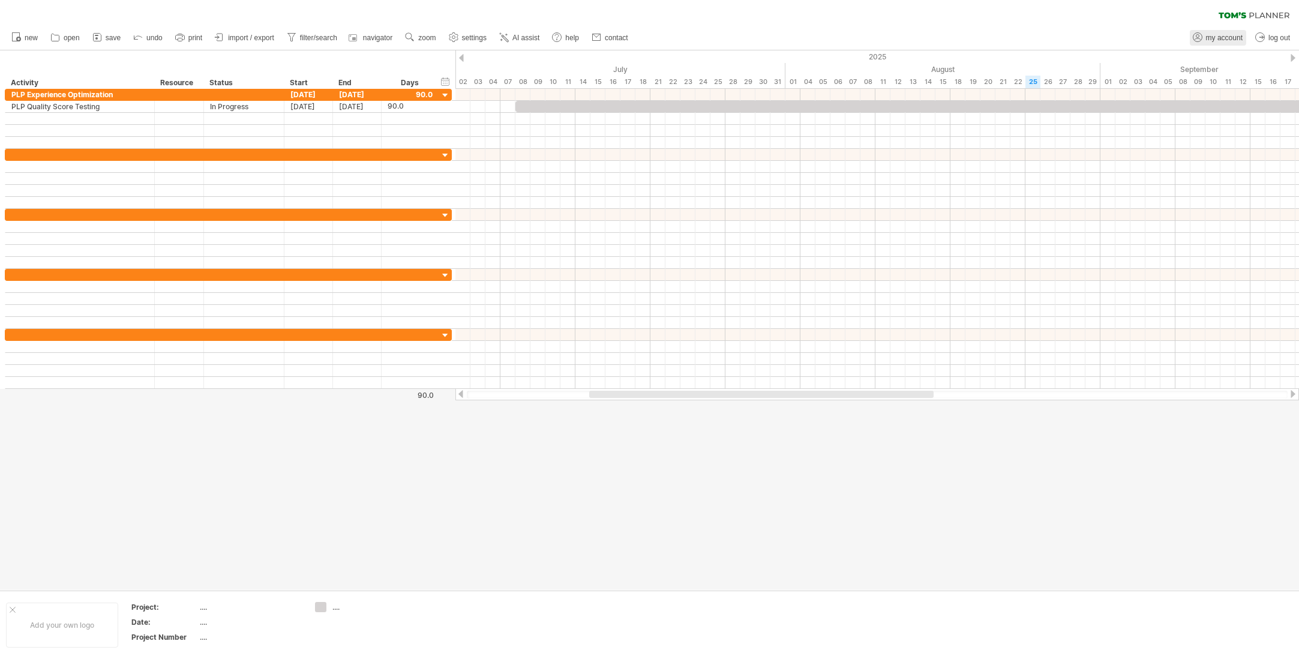
click at [1227, 38] on span "my account" at bounding box center [1224, 38] width 37 height 8
type input "**********"
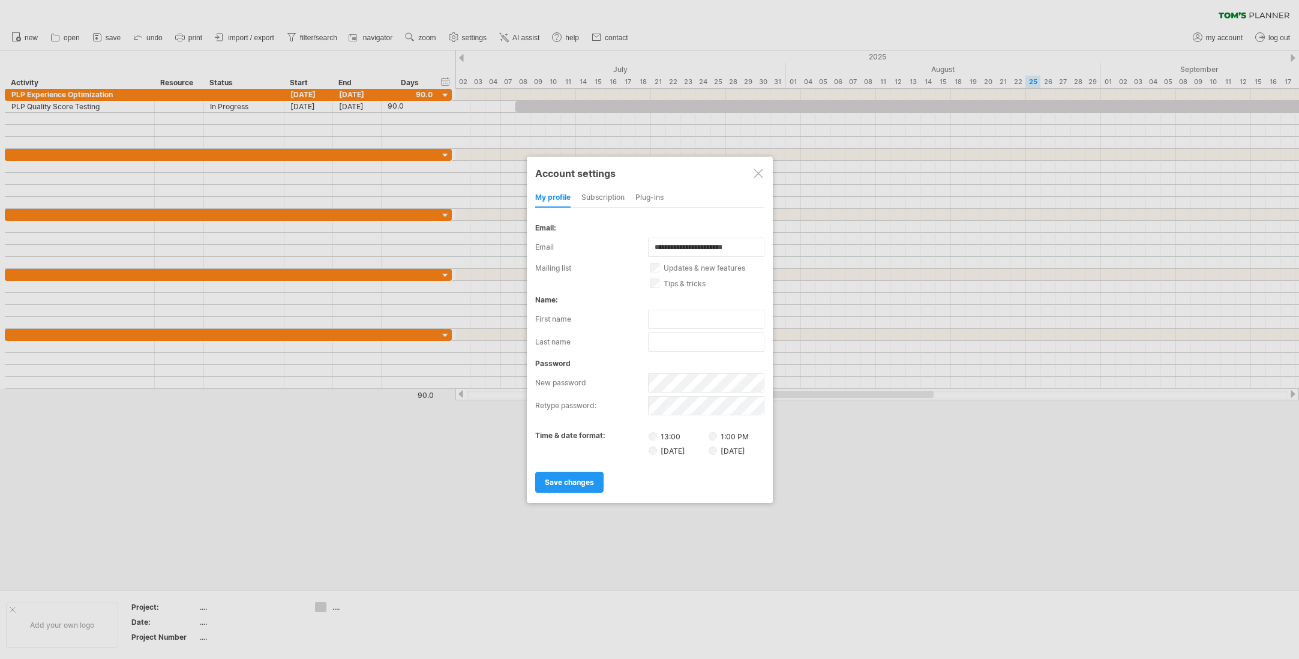
click at [641, 191] on div "Plug-ins" at bounding box center [649, 197] width 28 height 19
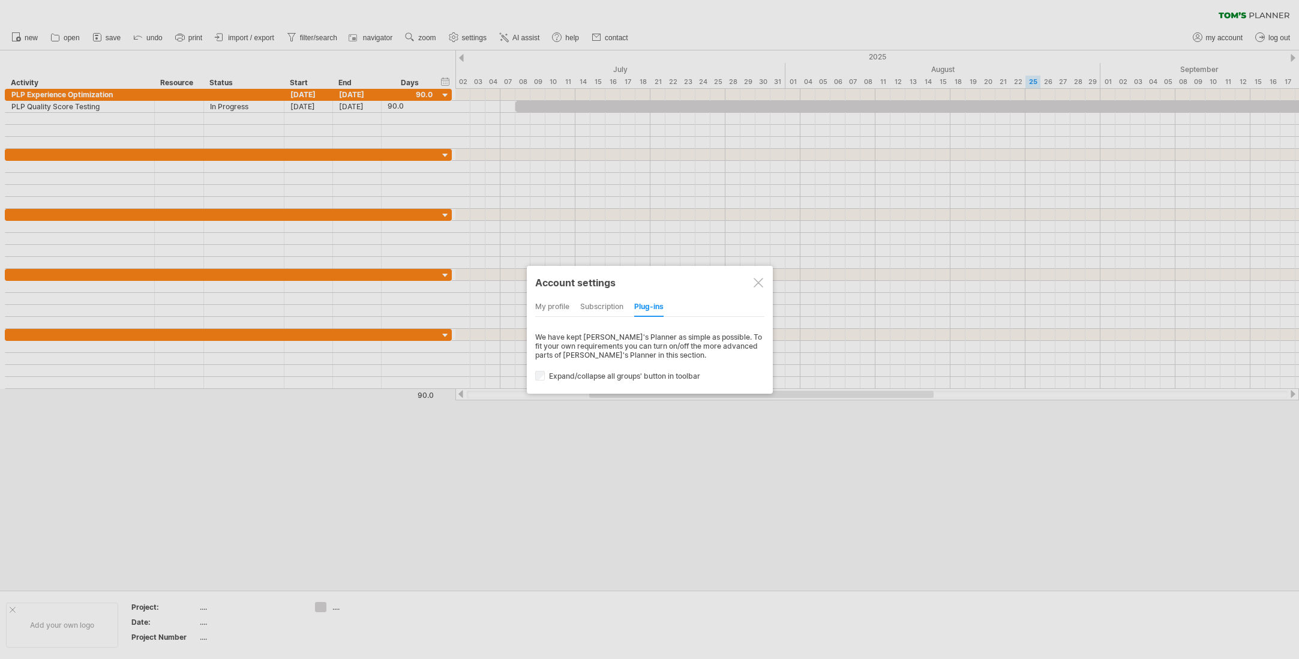
click at [551, 299] on div "my profile" at bounding box center [552, 307] width 34 height 19
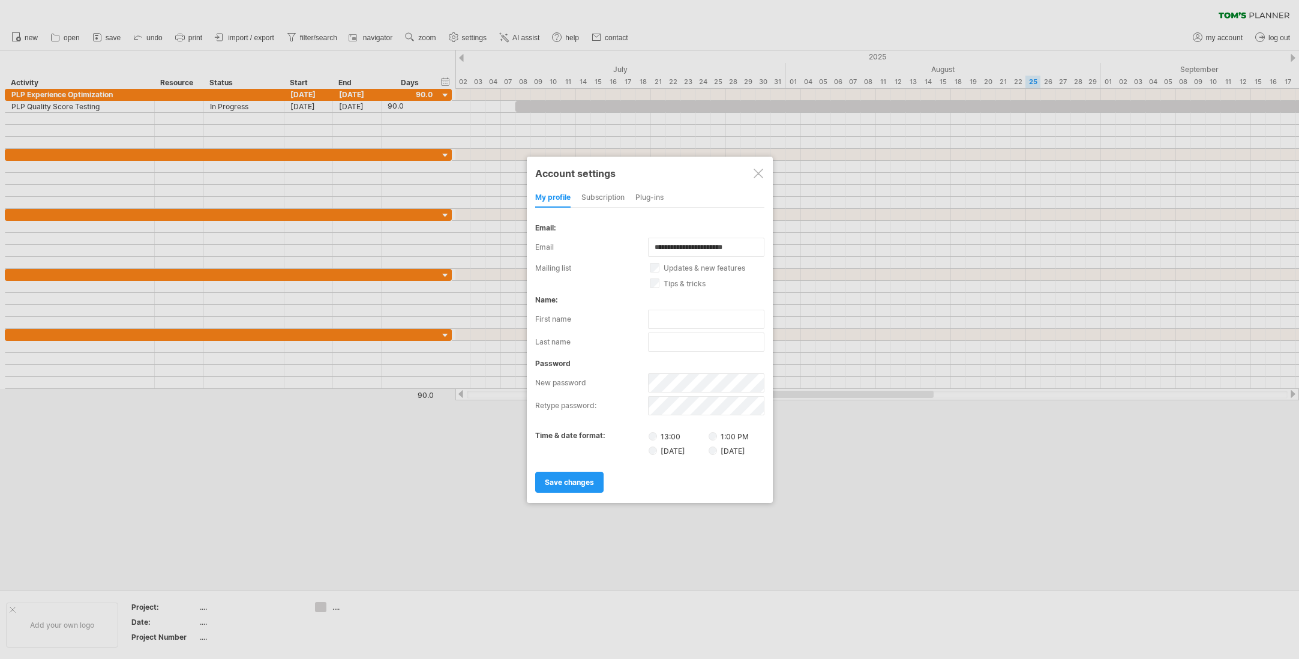
click at [603, 191] on div "subscription" at bounding box center [602, 197] width 43 height 19
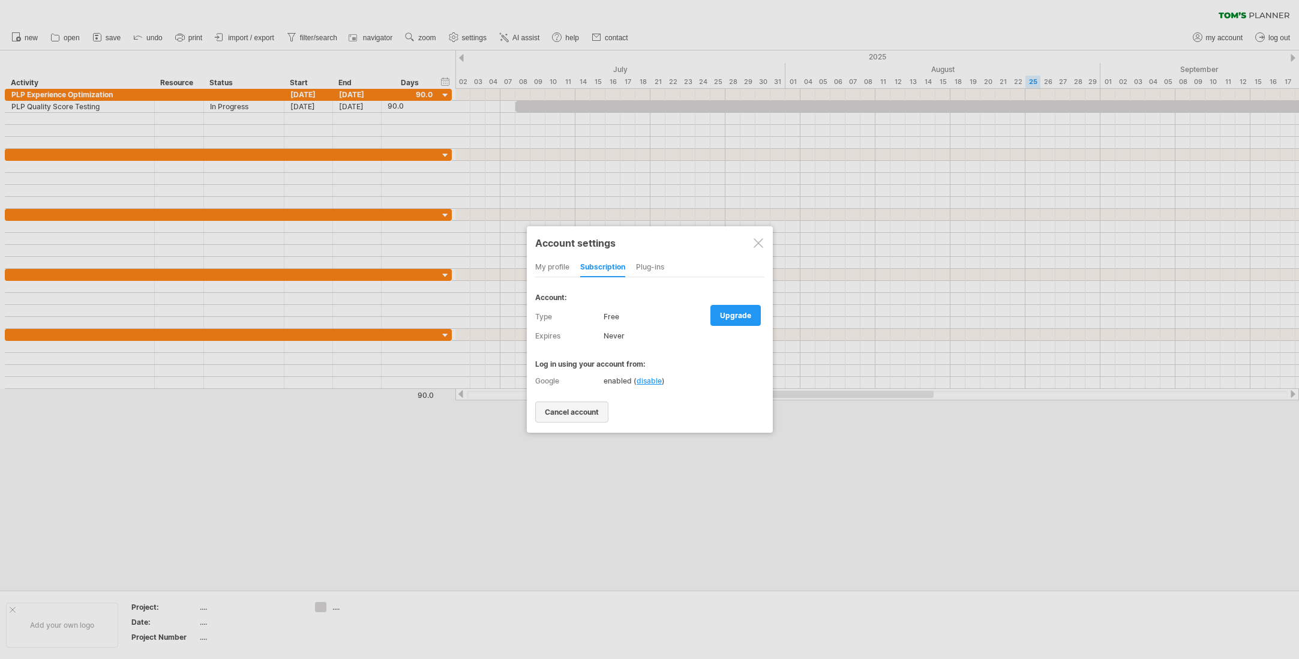
click at [569, 404] on link "cancel account" at bounding box center [571, 411] width 73 height 21
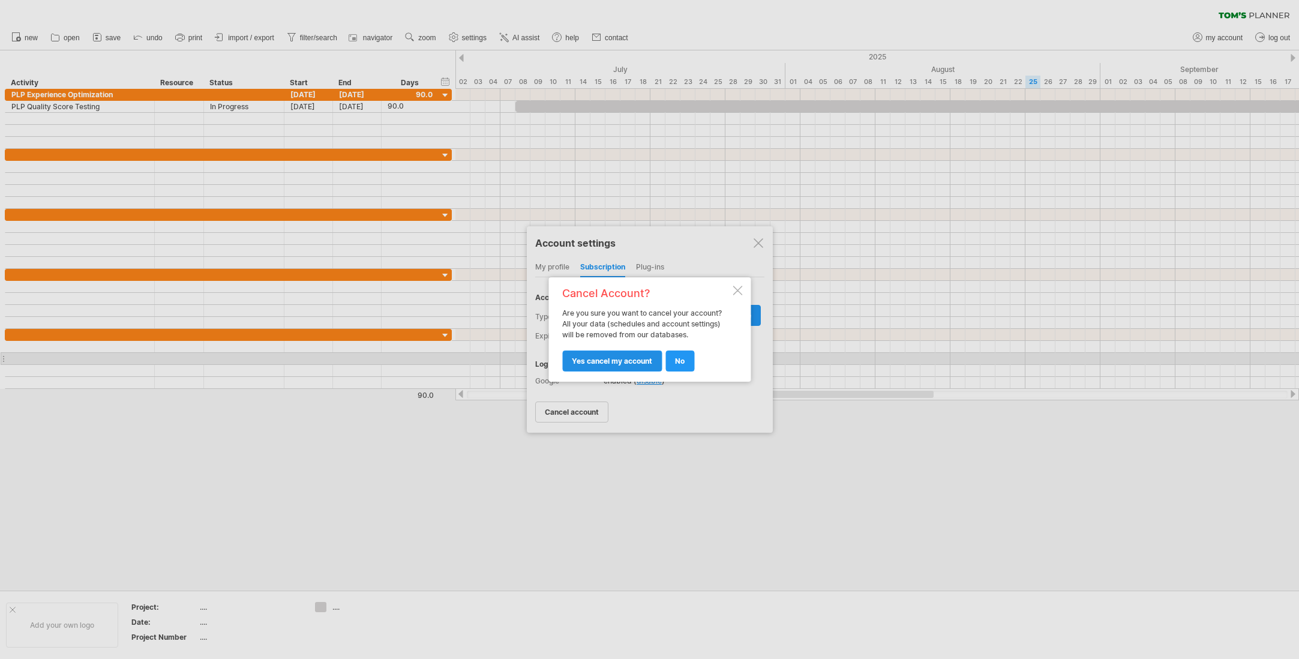
click at [623, 358] on span "yes cancel my account" at bounding box center [612, 360] width 80 height 9
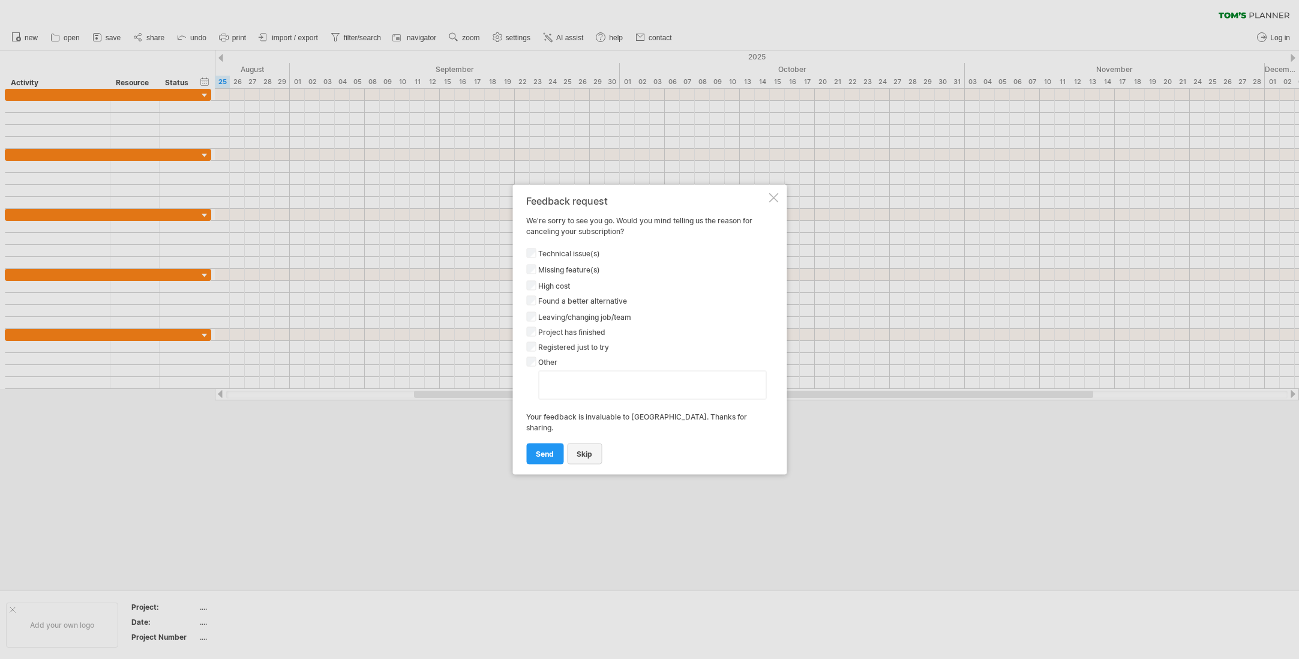
click at [581, 446] on link "Skip" at bounding box center [584, 453] width 35 height 21
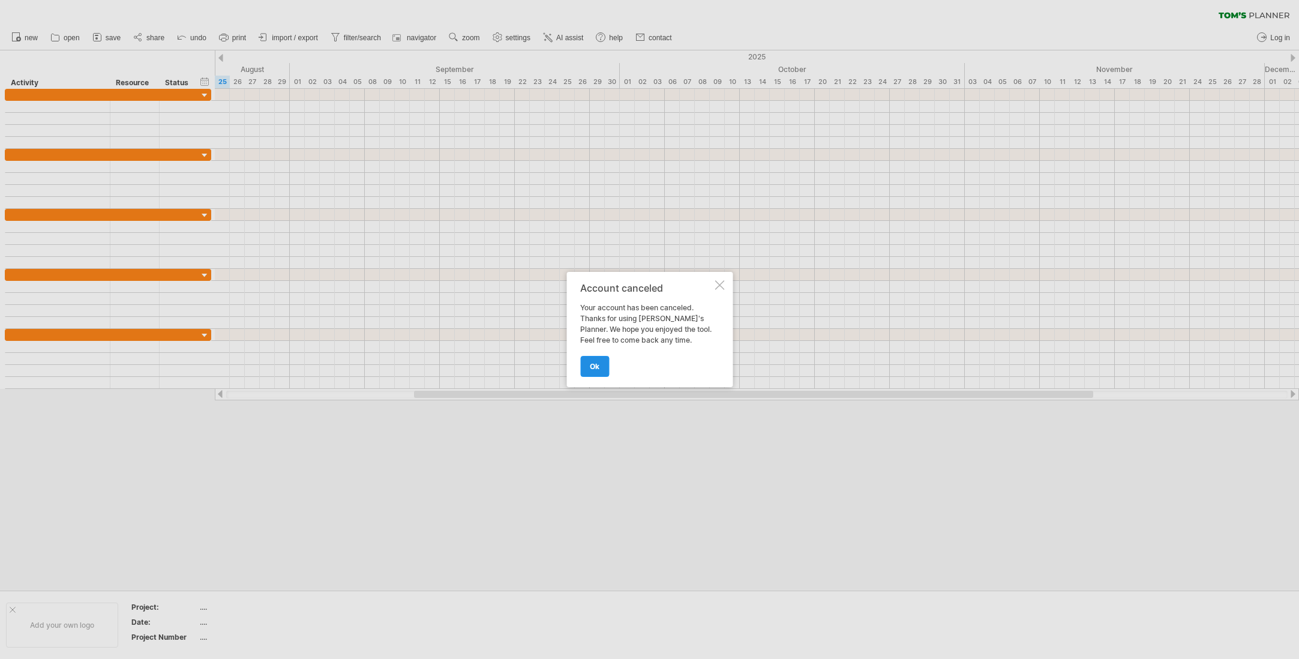
click at [598, 364] on link "ok" at bounding box center [594, 366] width 29 height 21
